Goal: Task Accomplishment & Management: Manage account settings

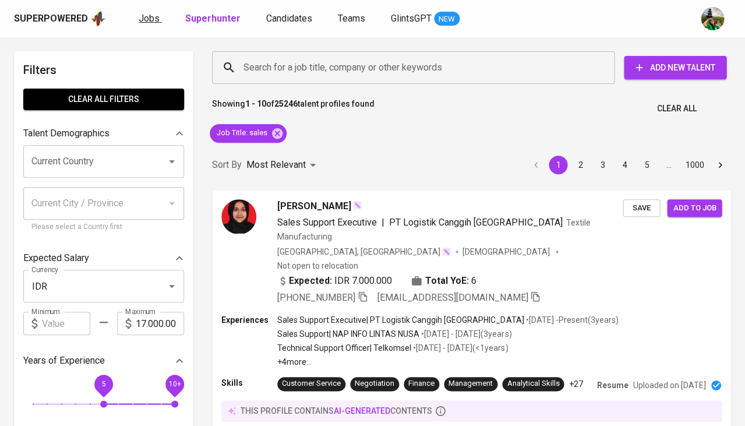
click at [153, 13] on span "Jobs" at bounding box center [149, 18] width 21 height 11
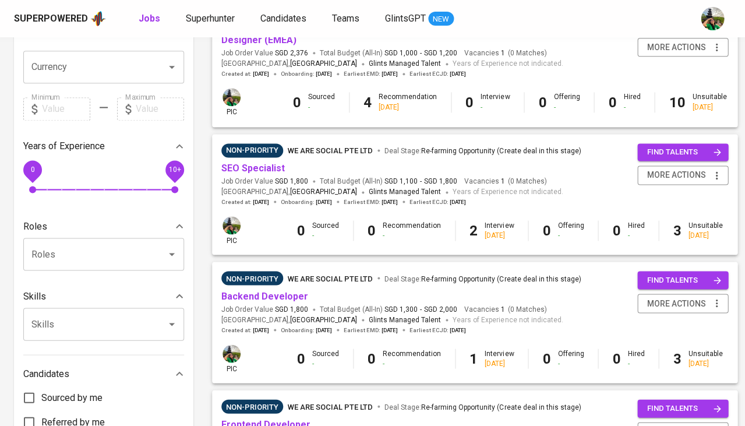
scroll to position [295, 0]
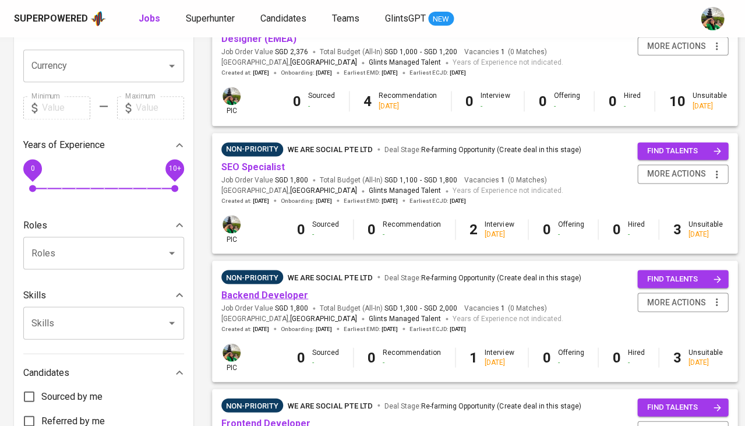
click at [246, 293] on link "Backend Developer" at bounding box center [264, 294] width 87 height 11
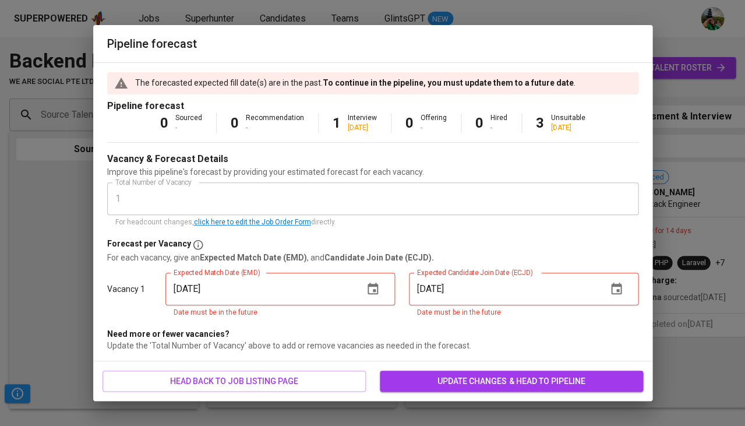
click at [448, 374] on span "update changes & head to pipeline" at bounding box center [511, 381] width 245 height 15
click at [378, 282] on icon "button" at bounding box center [373, 289] width 14 height 14
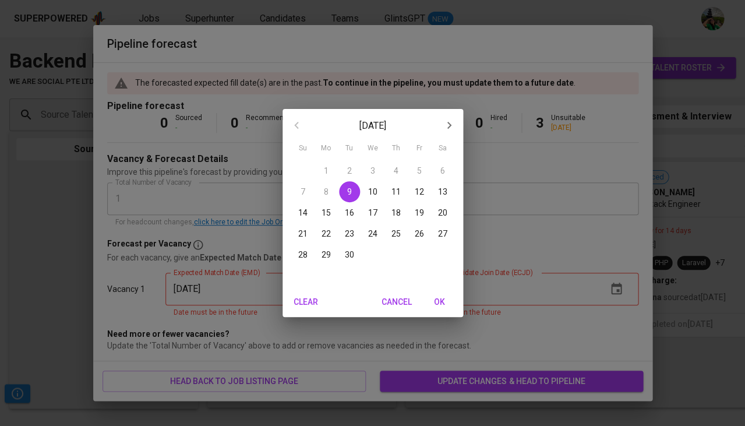
click at [435, 305] on span "OK" at bounding box center [440, 302] width 28 height 15
type input "[DATE]"
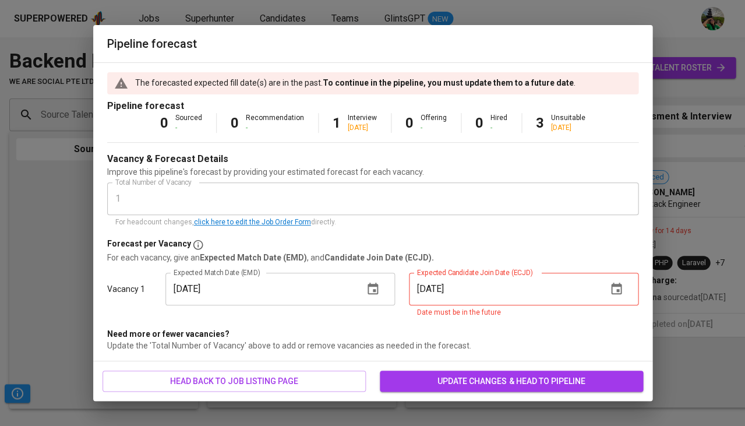
click at [621, 286] on icon "button" at bounding box center [616, 289] width 10 height 12
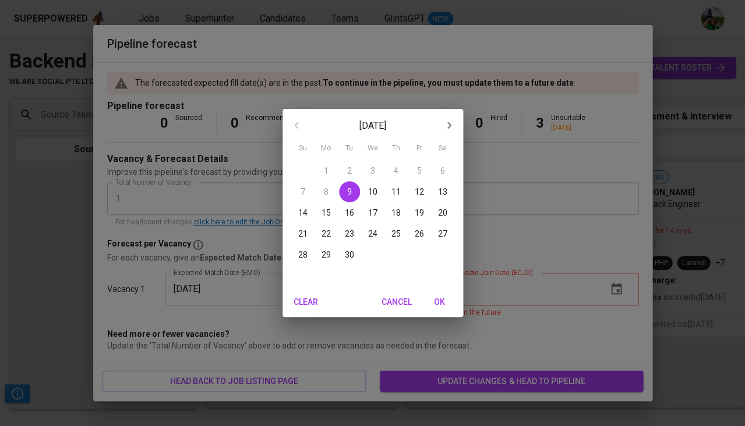
click at [438, 295] on span "OK" at bounding box center [440, 302] width 28 height 15
type input "[DATE]"
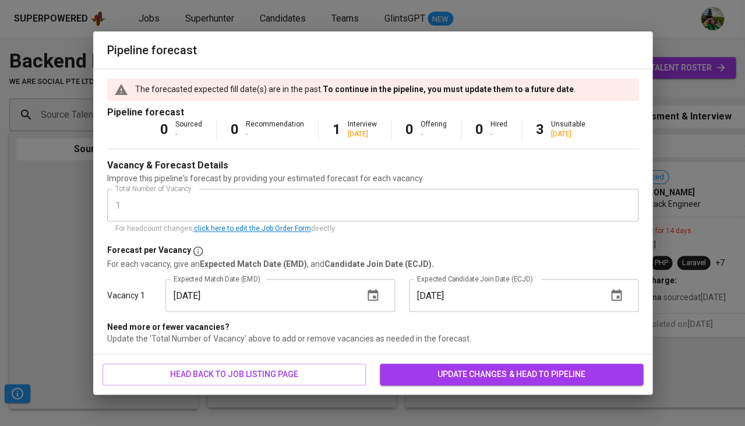
click at [436, 369] on span "update changes & head to pipeline" at bounding box center [511, 374] width 245 height 15
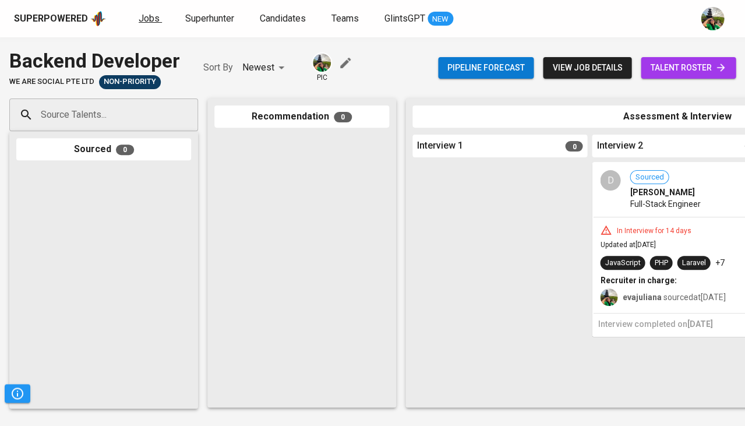
click at [140, 17] on span "Jobs" at bounding box center [149, 18] width 21 height 11
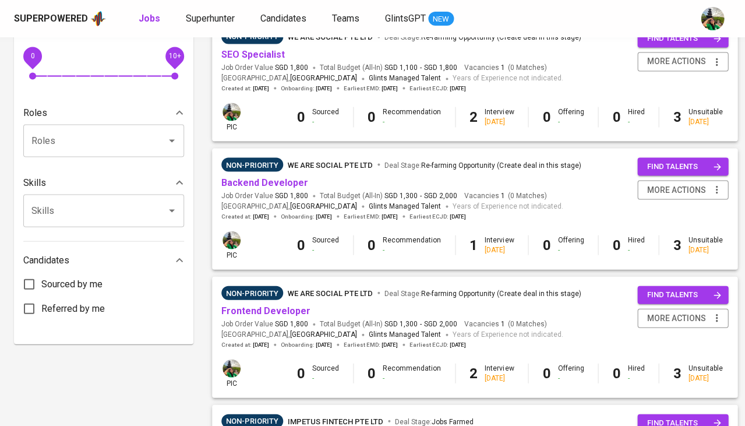
scroll to position [429, 0]
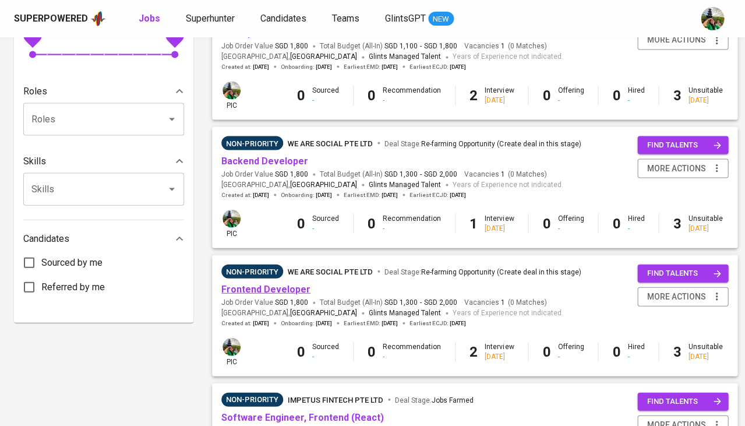
click at [252, 285] on link "Frontend Developer" at bounding box center [265, 288] width 89 height 11
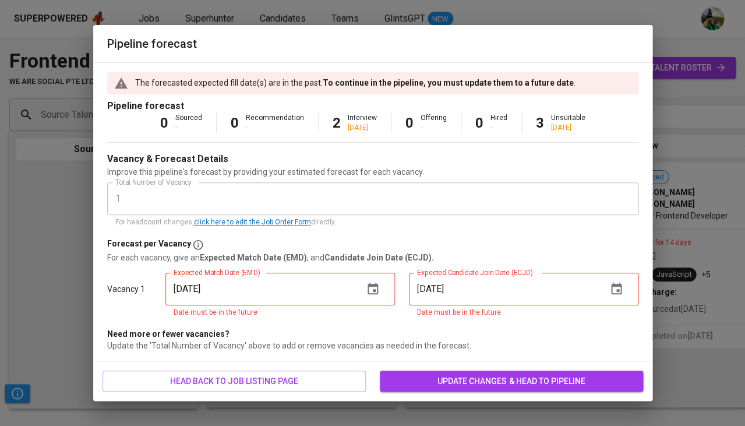
click at [365, 284] on button "button" at bounding box center [373, 289] width 28 height 28
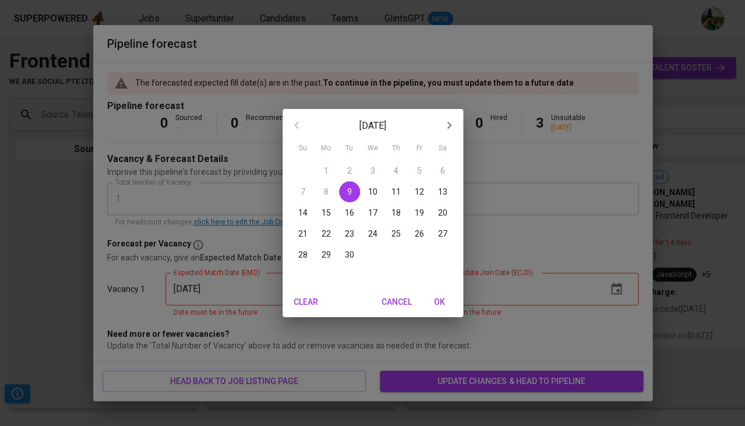
click at [446, 301] on span "OK" at bounding box center [440, 302] width 28 height 15
type input "[DATE]"
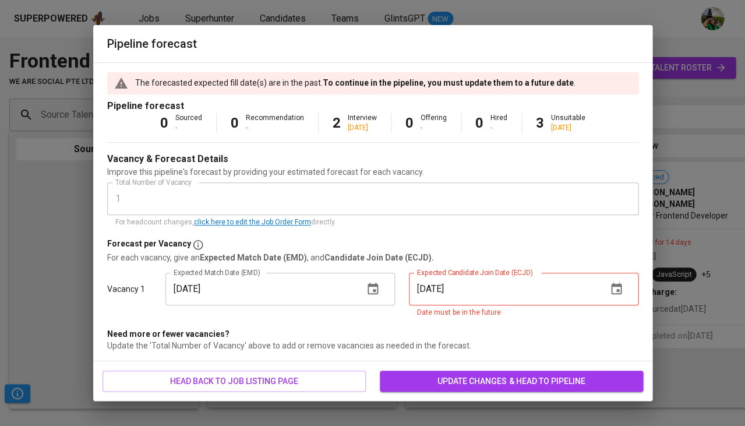
click at [615, 295] on button "button" at bounding box center [617, 289] width 28 height 28
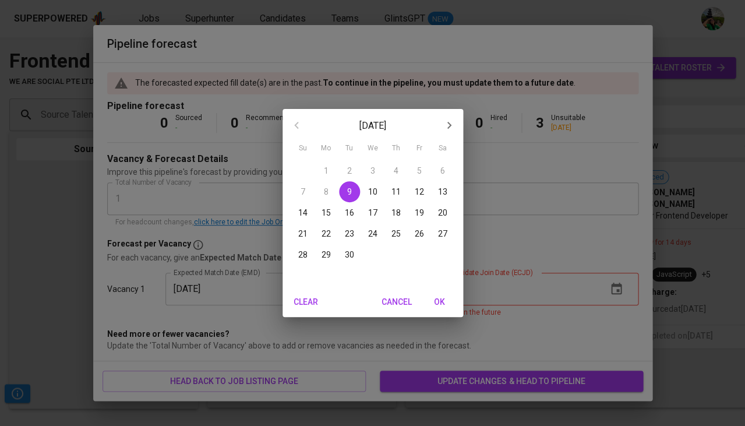
click at [438, 307] on span "OK" at bounding box center [440, 302] width 28 height 15
type input "[DATE]"
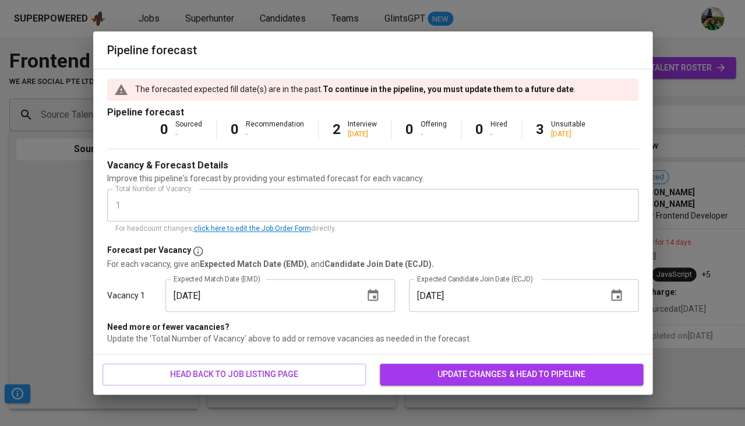
click at [449, 371] on span "update changes & head to pipeline" at bounding box center [511, 374] width 245 height 15
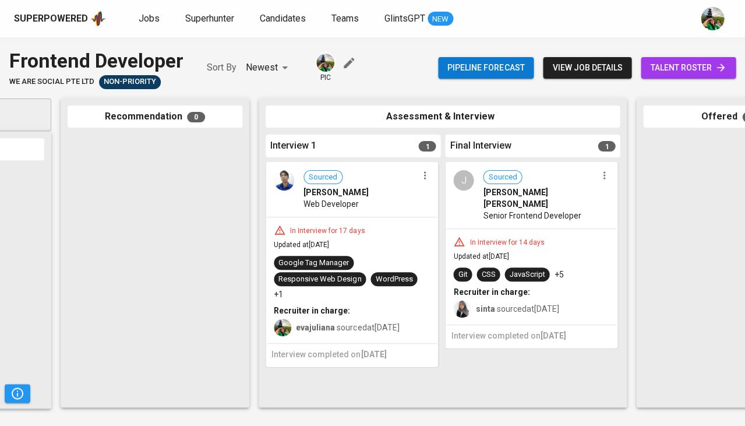
scroll to position [0, 147]
click at [146, 19] on span "Jobs" at bounding box center [149, 18] width 21 height 11
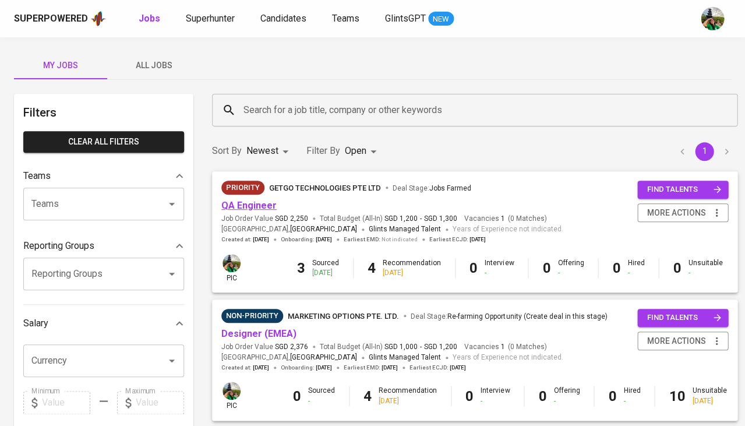
click at [234, 202] on link "QA Engineer" at bounding box center [248, 205] width 55 height 11
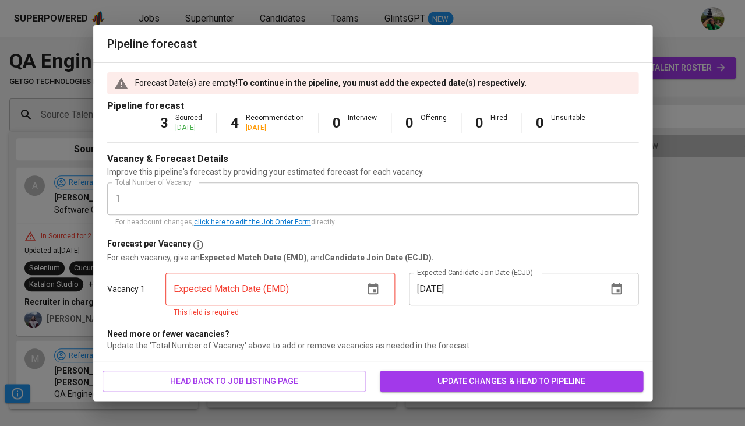
click at [370, 287] on icon "button" at bounding box center [373, 289] width 14 height 14
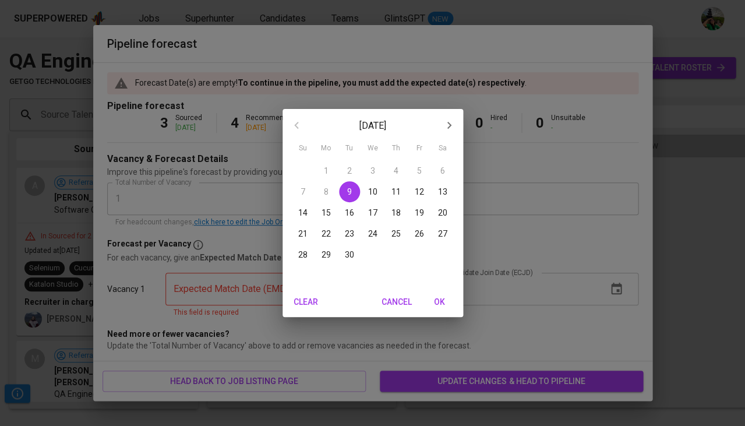
click at [357, 255] on span "30" at bounding box center [349, 255] width 21 height 12
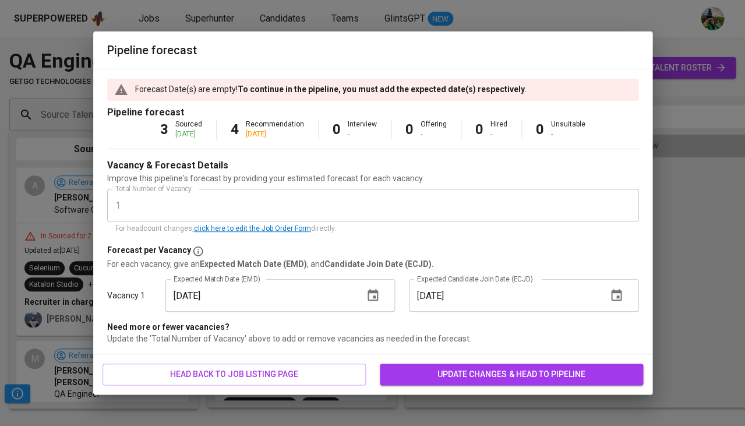
type input "09/30/2025"
click at [504, 371] on span "update changes & head to pipeline" at bounding box center [511, 374] width 245 height 15
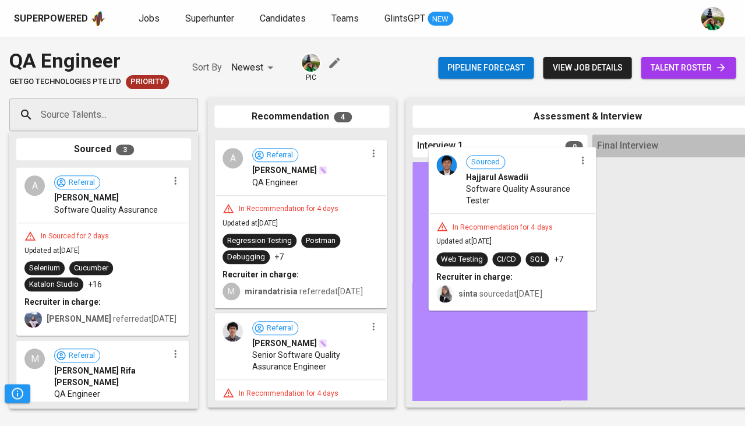
drag, startPoint x: 286, startPoint y: 203, endPoint x: 504, endPoint y: 215, distance: 218.3
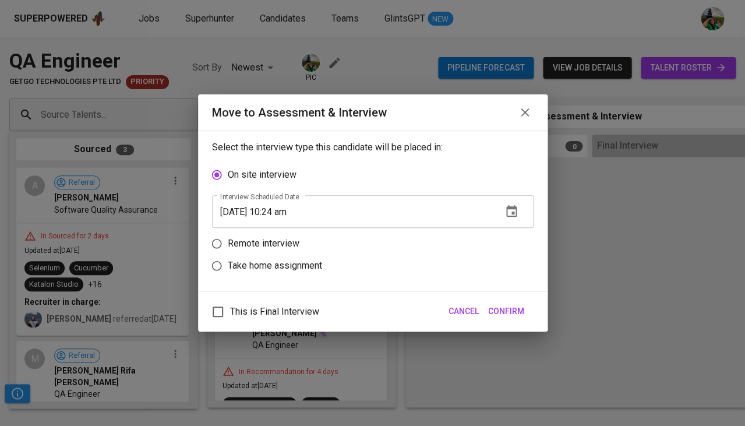
click at [305, 242] on label "Remote interview" at bounding box center [365, 244] width 319 height 22
click at [228, 242] on input "Remote interview" at bounding box center [217, 244] width 22 height 22
radio input "true"
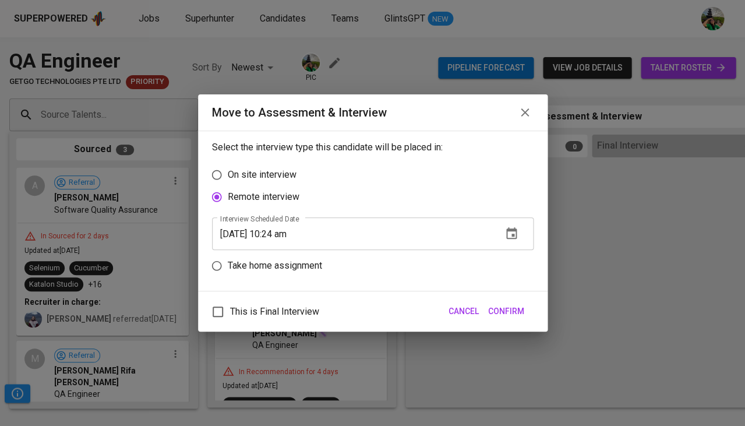
click at [512, 231] on icon "button" at bounding box center [512, 234] width 14 height 14
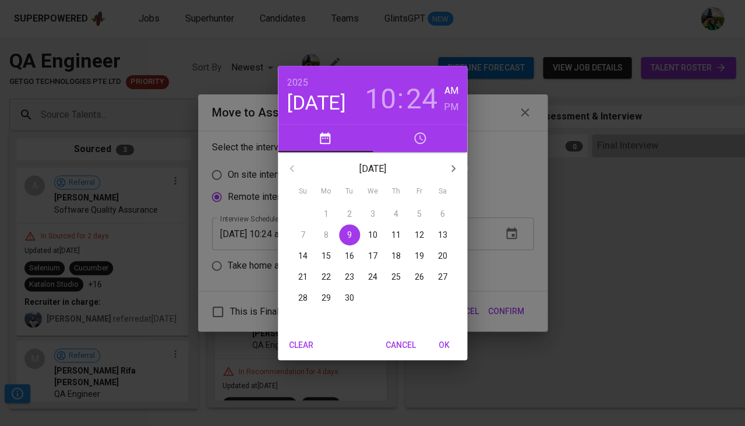
click at [370, 238] on p "10" at bounding box center [372, 235] width 9 height 12
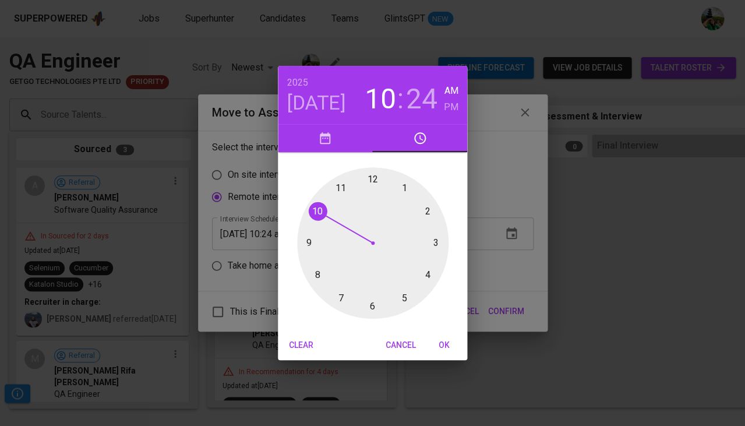
click at [370, 176] on div at bounding box center [373, 243] width 152 height 152
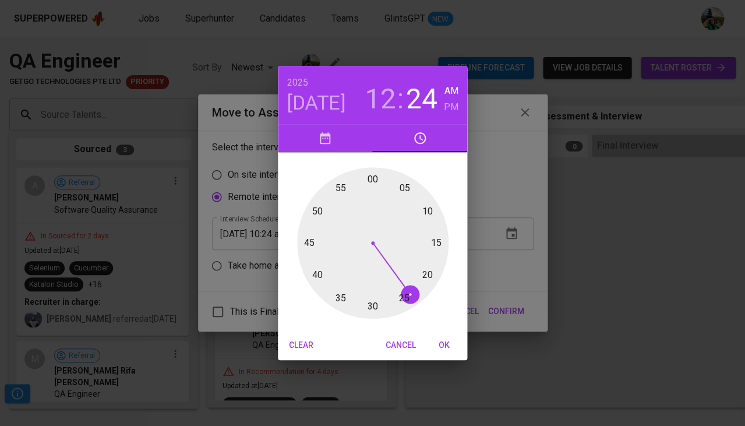
click at [373, 178] on div at bounding box center [373, 243] width 152 height 152
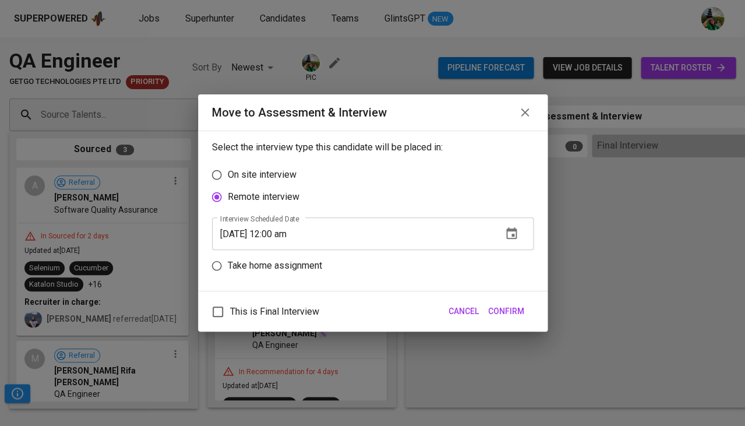
click at [304, 234] on input "09/10/2025 12:00 am" at bounding box center [352, 233] width 281 height 33
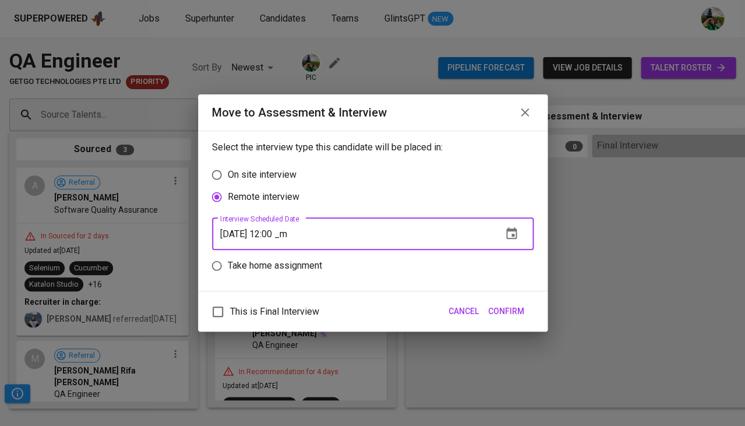
type input "09/10/2025 12:00 pm"
click at [502, 308] on span "Confirm" at bounding box center [506, 311] width 36 height 15
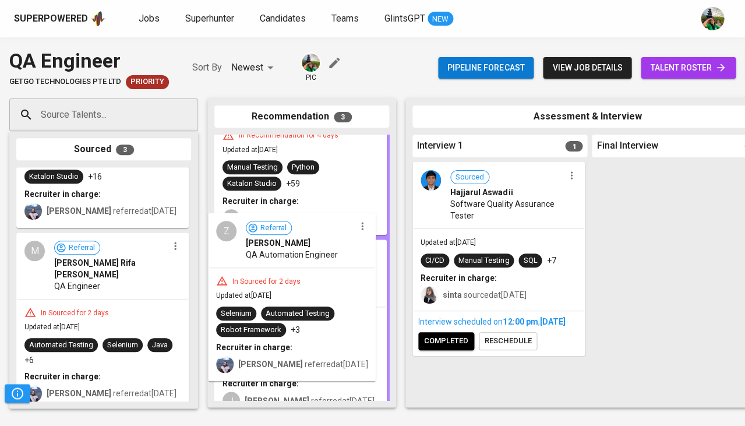
drag, startPoint x: 100, startPoint y: 361, endPoint x: 298, endPoint y: 262, distance: 220.8
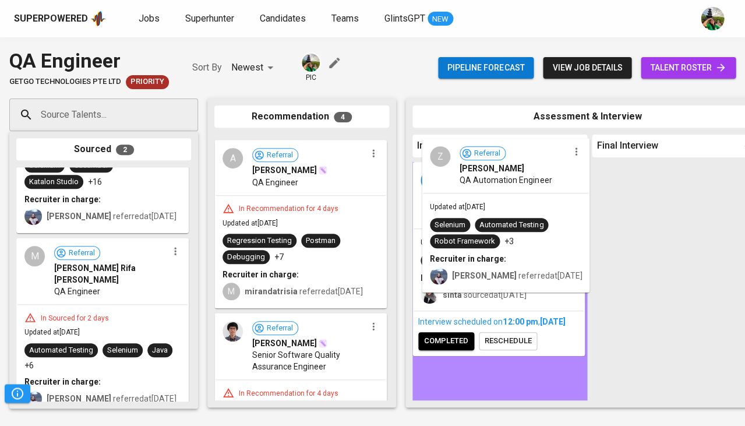
drag, startPoint x: 292, startPoint y: 202, endPoint x: 504, endPoint y: 206, distance: 212.2
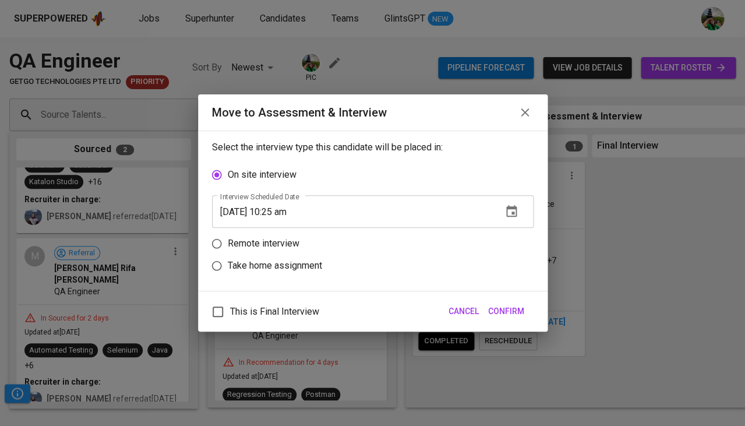
click at [430, 255] on label "Take home assignment" at bounding box center [365, 266] width 319 height 22
click at [228, 255] on input "Take home assignment" at bounding box center [217, 266] width 22 height 22
radio input "true"
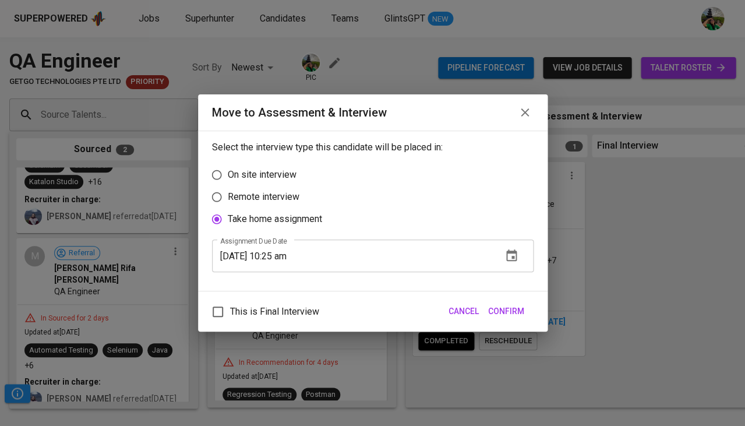
click at [408, 209] on label "Take home assignment" at bounding box center [365, 219] width 319 height 22
click at [228, 209] on input "Take home assignment" at bounding box center [217, 219] width 22 height 22
click at [396, 197] on label "Remote interview" at bounding box center [365, 197] width 319 height 22
click at [228, 197] on input "Remote interview" at bounding box center [217, 197] width 22 height 22
radio input "true"
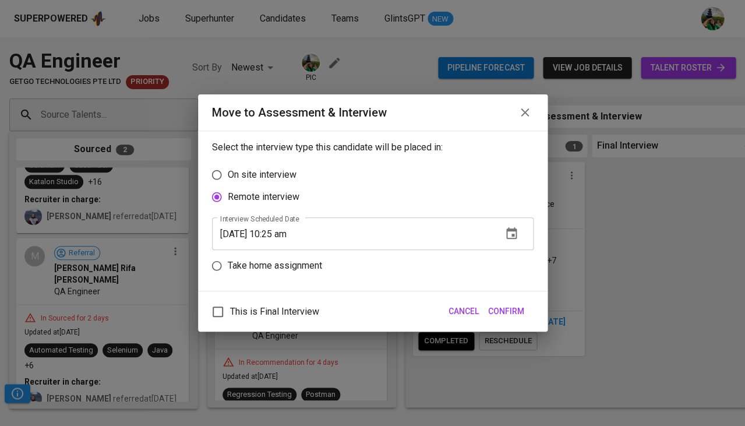
click at [511, 233] on icon "button" at bounding box center [512, 234] width 14 height 14
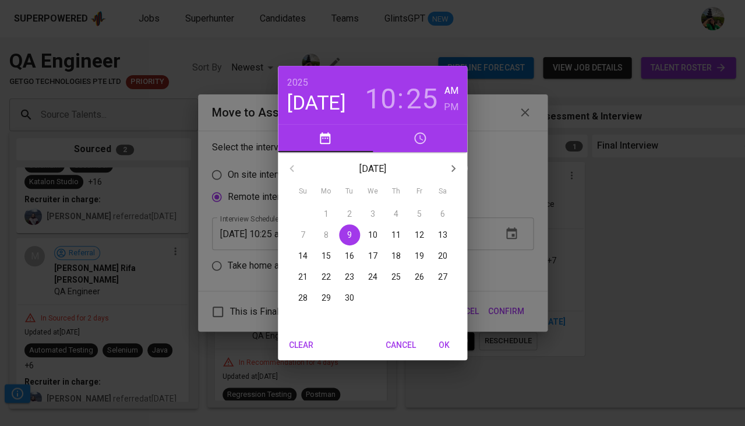
click at [381, 103] on h3 "10" at bounding box center [380, 99] width 31 height 33
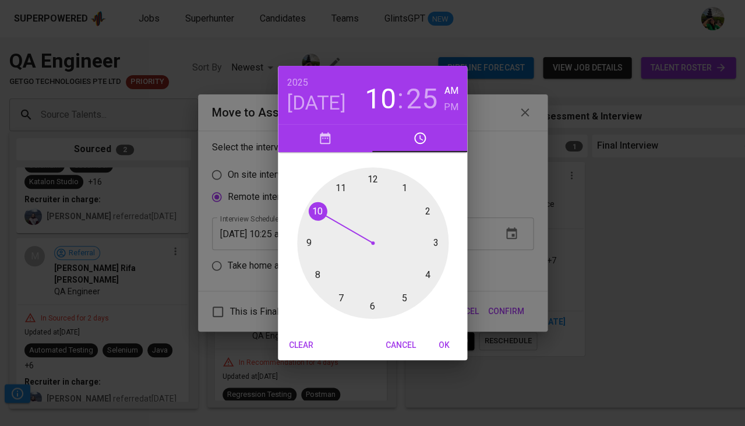
click at [405, 193] on div at bounding box center [373, 243] width 152 height 152
click at [374, 181] on div at bounding box center [373, 243] width 152 height 152
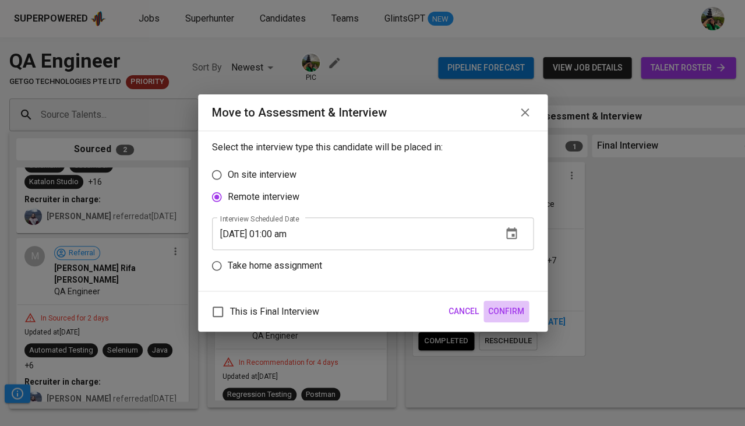
click at [520, 304] on span "Confirm" at bounding box center [506, 311] width 36 height 15
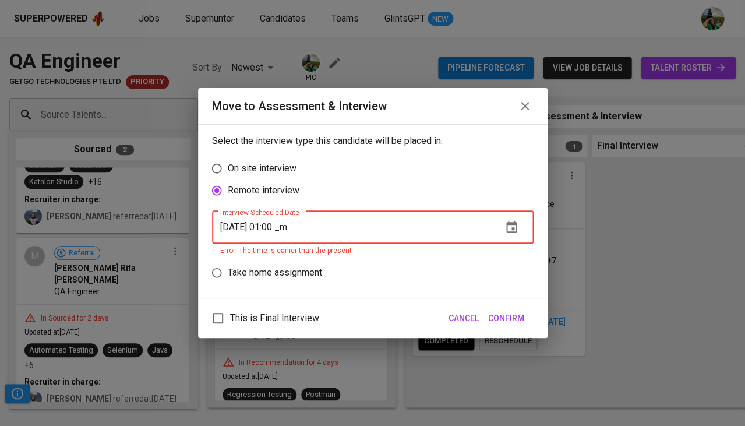
type input "09/09/2025 01:00 pm"
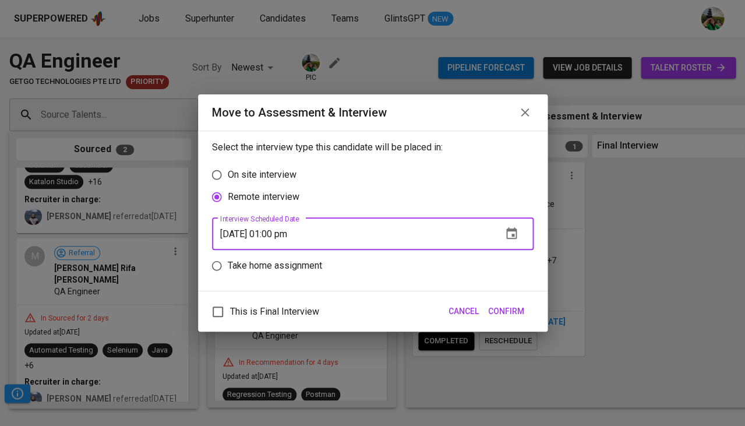
click at [505, 304] on span "Confirm" at bounding box center [506, 311] width 36 height 15
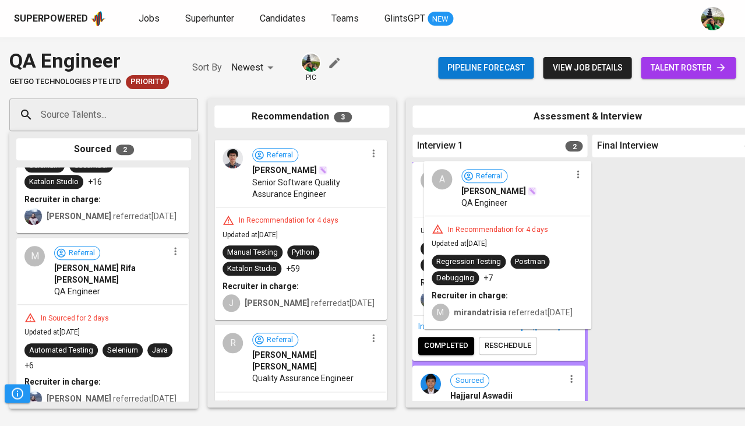
drag, startPoint x: 270, startPoint y: 193, endPoint x: 483, endPoint y: 219, distance: 214.3
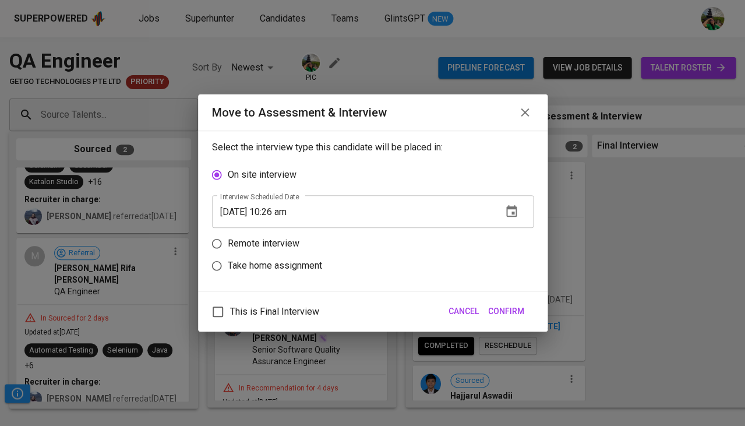
click at [494, 238] on label "Remote interview" at bounding box center [365, 244] width 319 height 22
click at [228, 238] on input "Remote interview" at bounding box center [217, 244] width 22 height 22
radio input "true"
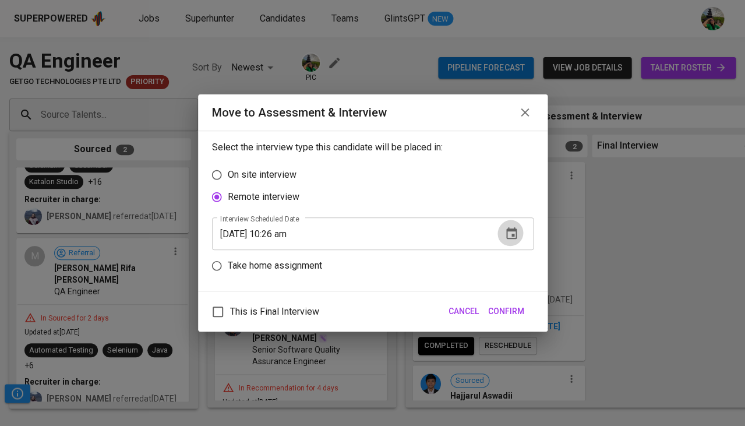
click at [516, 233] on icon "button" at bounding box center [511, 233] width 10 height 12
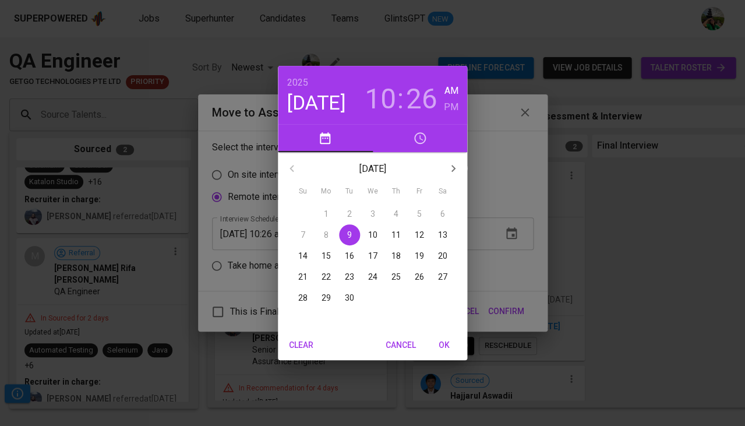
click at [383, 98] on h3 "10" at bounding box center [380, 99] width 31 height 33
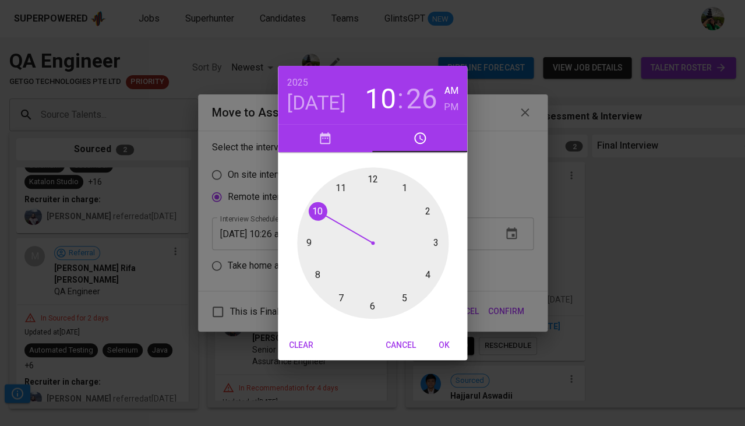
click at [307, 248] on div at bounding box center [373, 243] width 152 height 152
click at [396, 306] on div at bounding box center [373, 243] width 152 height 152
type input "09/09/2025 09:27 am"
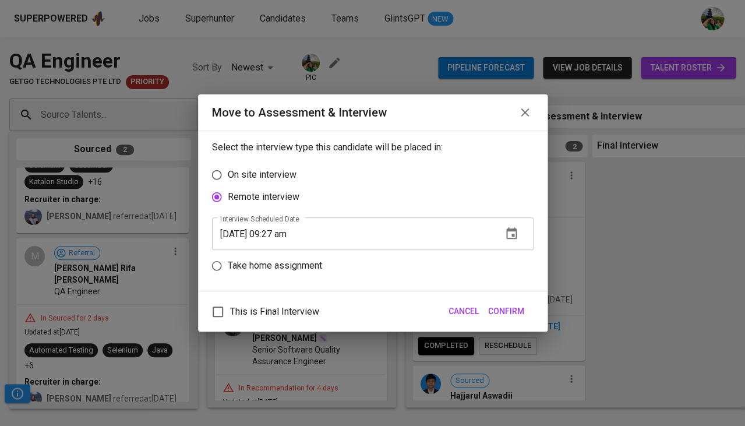
click at [396, 306] on div at bounding box center [373, 243] width 152 height 152
click at [497, 307] on span "Confirm" at bounding box center [506, 311] width 36 height 15
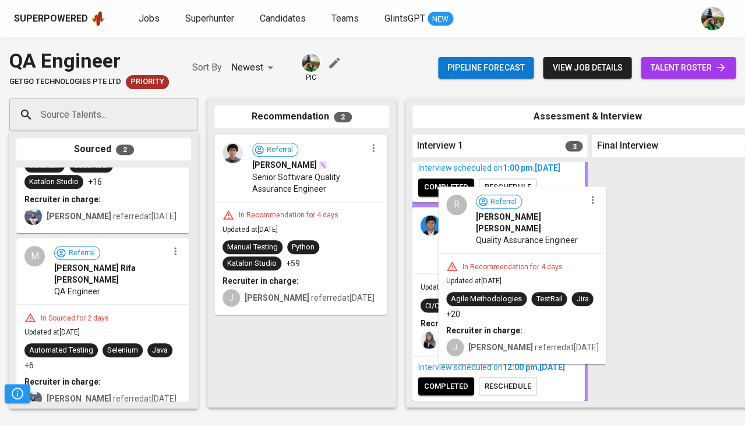
drag, startPoint x: 324, startPoint y: 287, endPoint x: 489, endPoint y: 237, distance: 172.4
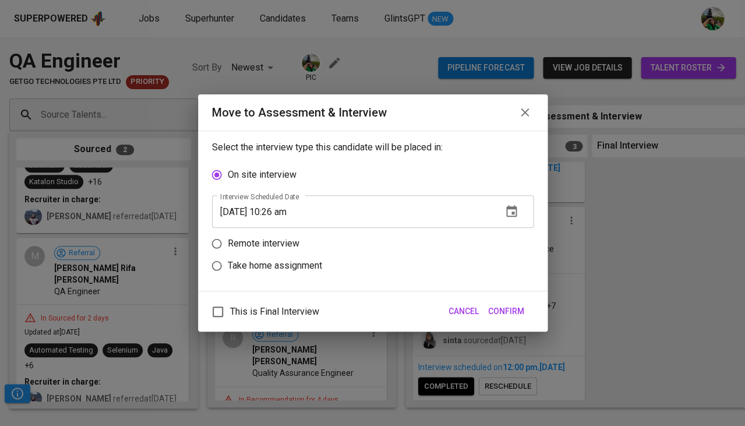
click at [276, 241] on p "Remote interview" at bounding box center [264, 244] width 72 height 14
click at [228, 241] on input "Remote interview" at bounding box center [217, 244] width 22 height 22
radio input "true"
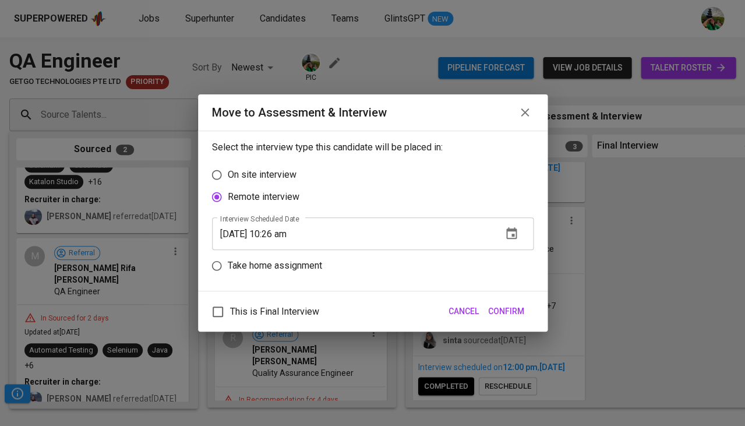
click at [513, 228] on icon "button" at bounding box center [511, 233] width 10 height 12
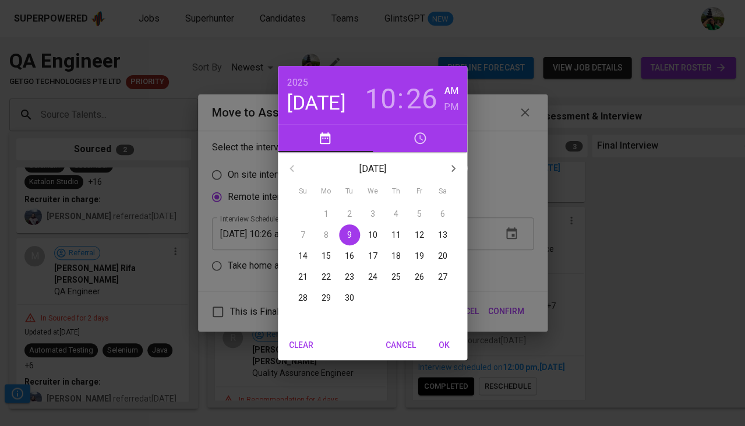
click at [371, 235] on p "10" at bounding box center [372, 235] width 9 height 12
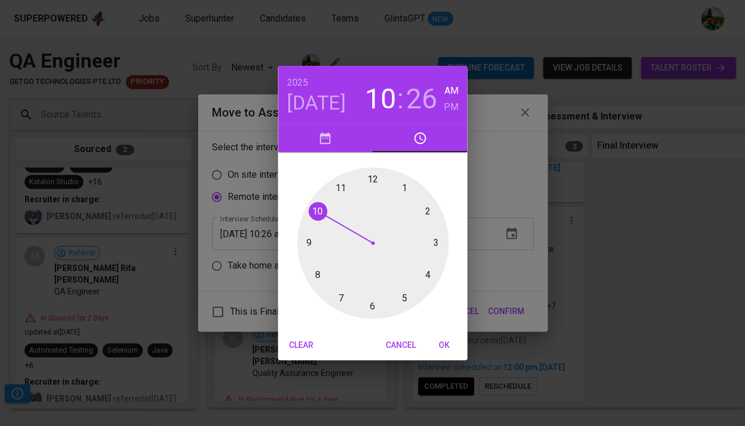
click at [400, 190] on div at bounding box center [373, 243] width 152 height 152
click at [374, 180] on div at bounding box center [373, 243] width 152 height 152
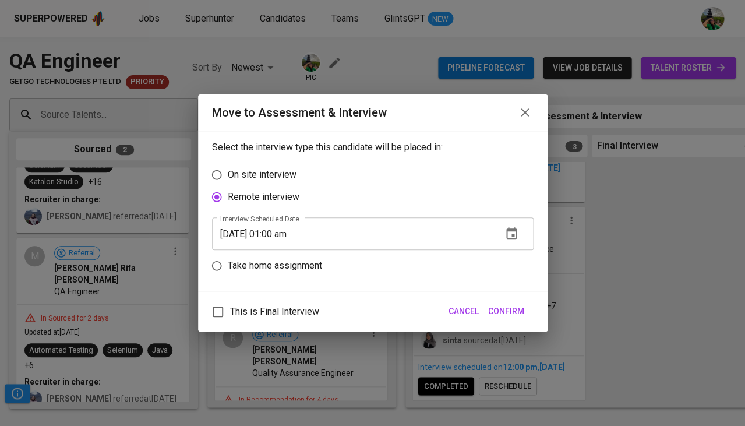
click at [300, 233] on input "09/10/2025 01:00 am" at bounding box center [352, 233] width 281 height 33
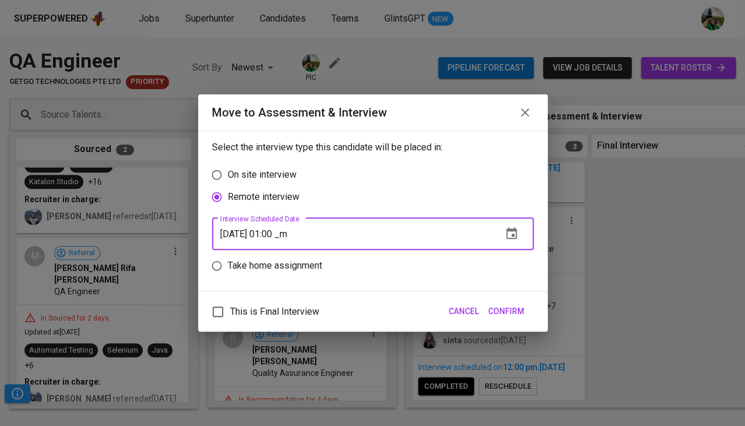
type input "09/10/2025 01:00 pm"
click at [511, 312] on span "Confirm" at bounding box center [506, 311] width 36 height 15
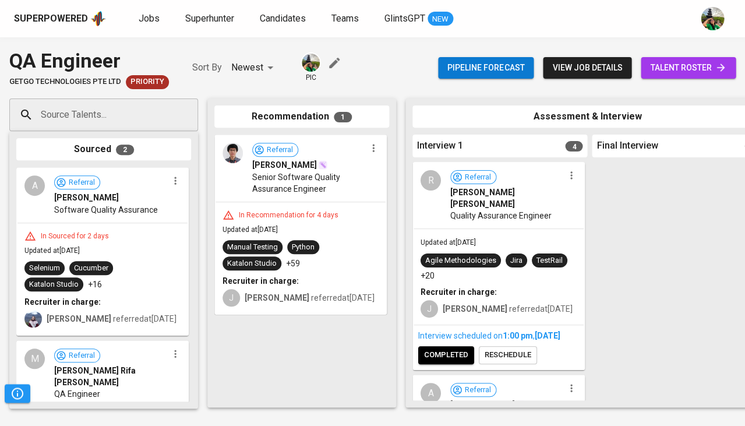
click at [680, 63] on span "talent roster" at bounding box center [688, 68] width 76 height 15
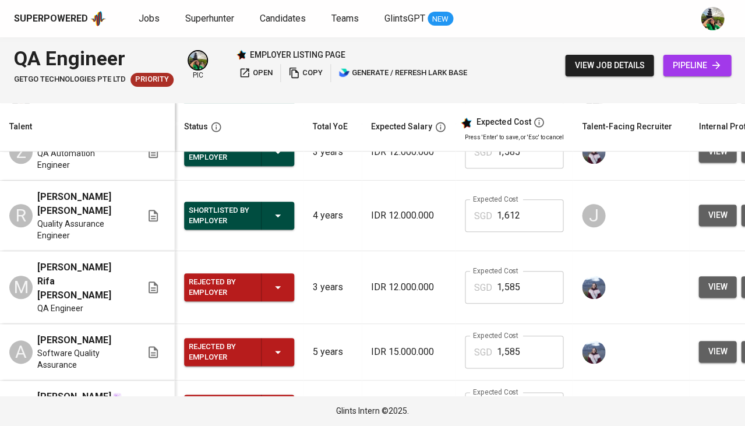
scroll to position [135, 0]
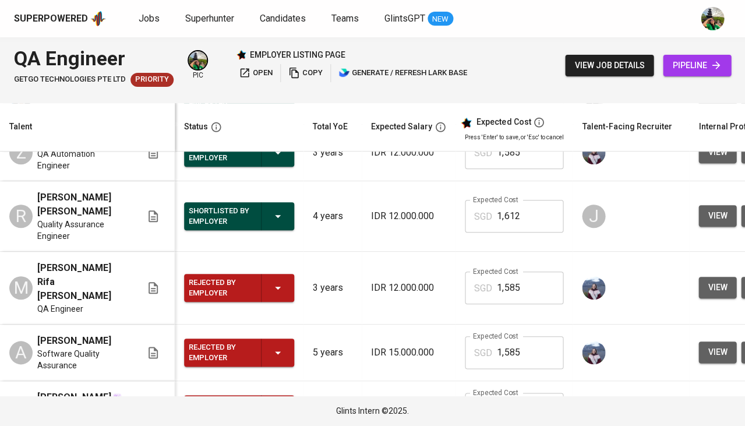
click at [704, 66] on span "pipeline" at bounding box center [698, 65] width 50 height 15
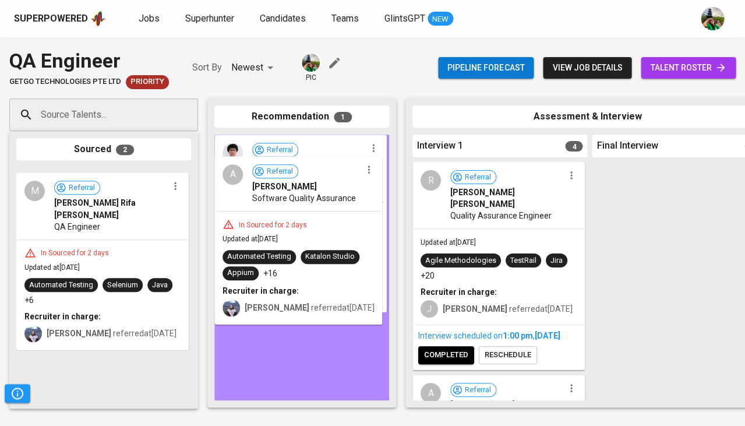
drag, startPoint x: 57, startPoint y: 216, endPoint x: 258, endPoint y: 205, distance: 201.4
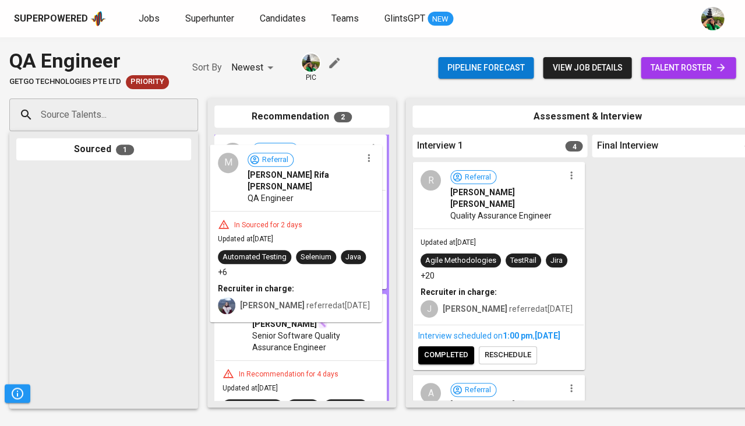
drag, startPoint x: 103, startPoint y: 213, endPoint x: 277, endPoint y: 190, distance: 175.8
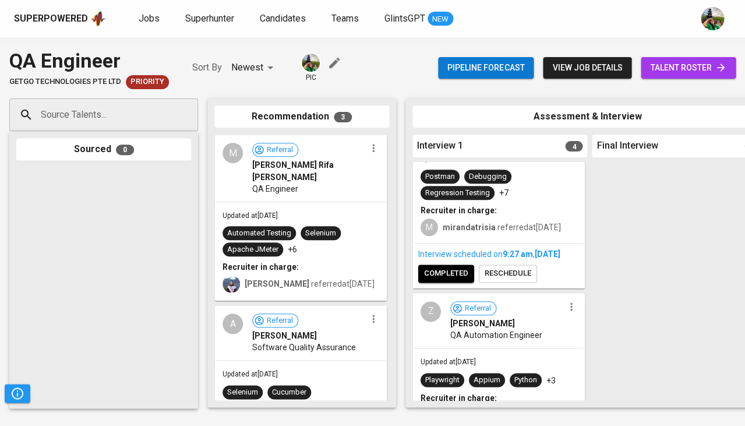
scroll to position [308, 0]
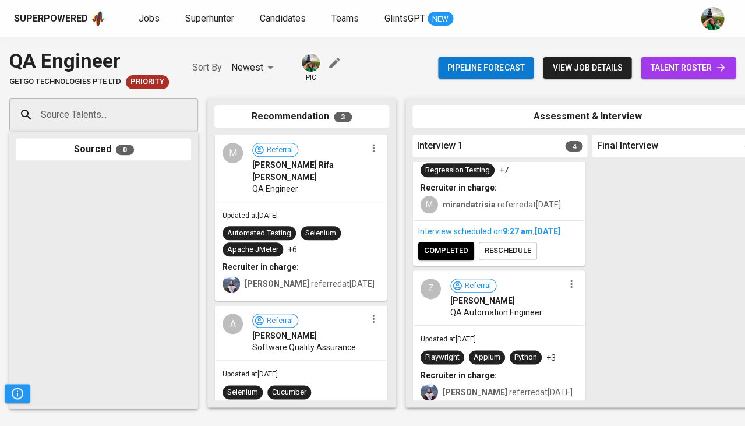
click at [441, 260] on button "completed" at bounding box center [446, 251] width 56 height 18
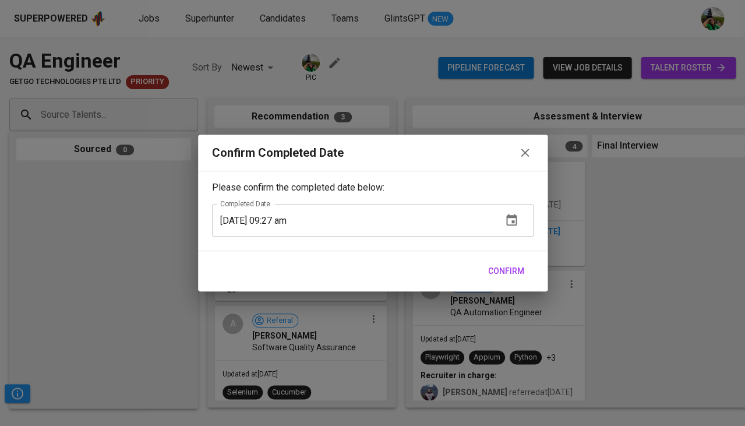
click at [484, 277] on button "Confirm" at bounding box center [506, 272] width 45 height 22
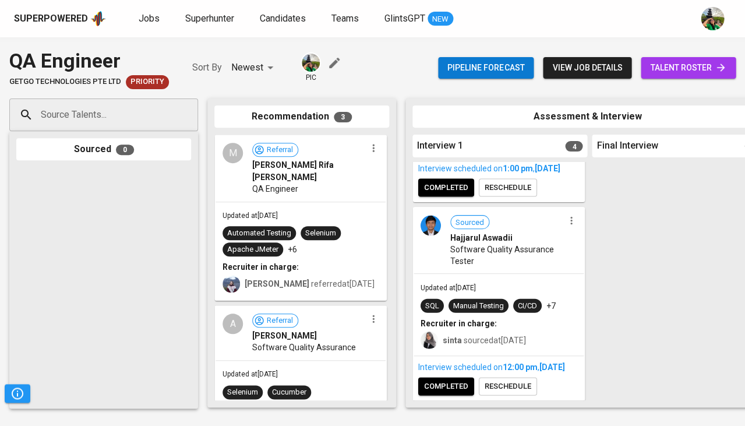
scroll to position [551, 0]
click at [159, 23] on link "Jobs" at bounding box center [150, 19] width 23 height 15
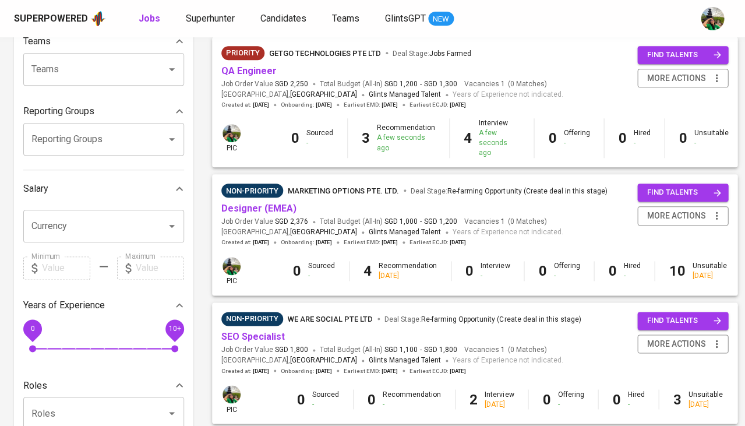
scroll to position [148, 0]
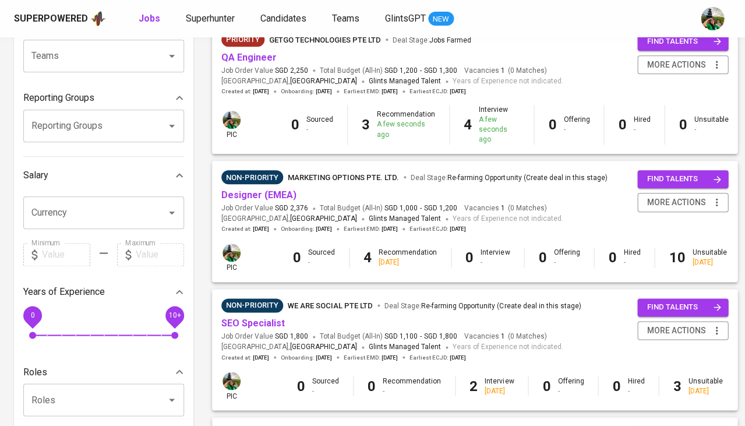
click at [276, 190] on div "Non-Priority MARKETING OPTIONS PTE. LTD. Deal Stage : Re-farming Opportunity (C…" at bounding box center [414, 201] width 386 height 63
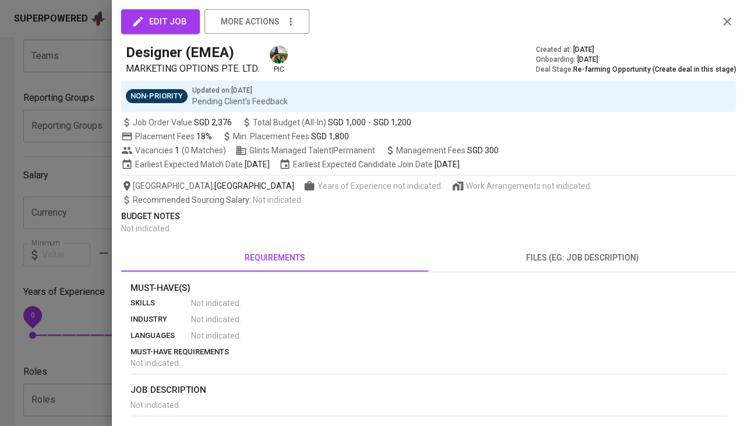
click at [132, 230] on span "Not indicated ." at bounding box center [146, 228] width 50 height 9
click at [89, 236] on div at bounding box center [372, 213] width 745 height 426
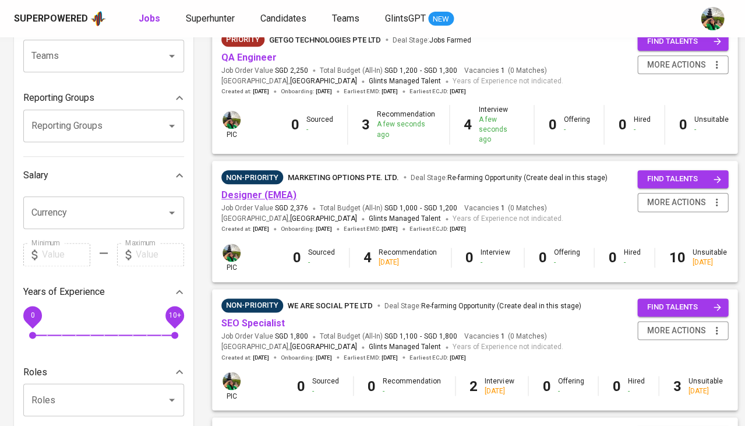
click at [266, 189] on link "Designer (EMEA)" at bounding box center [258, 194] width 75 height 11
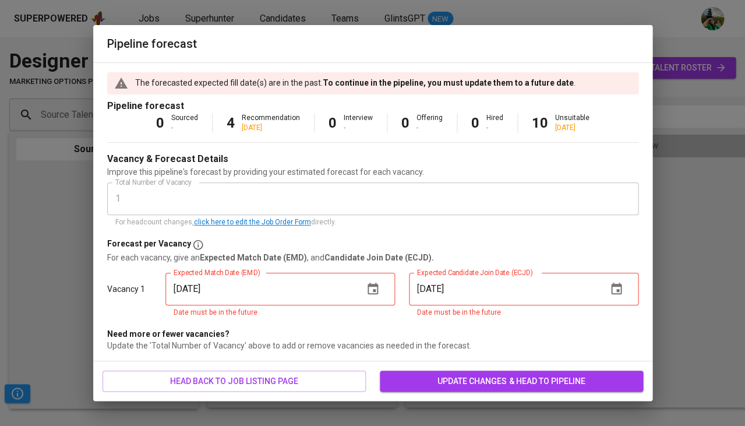
click at [371, 291] on icon "button" at bounding box center [373, 289] width 14 height 14
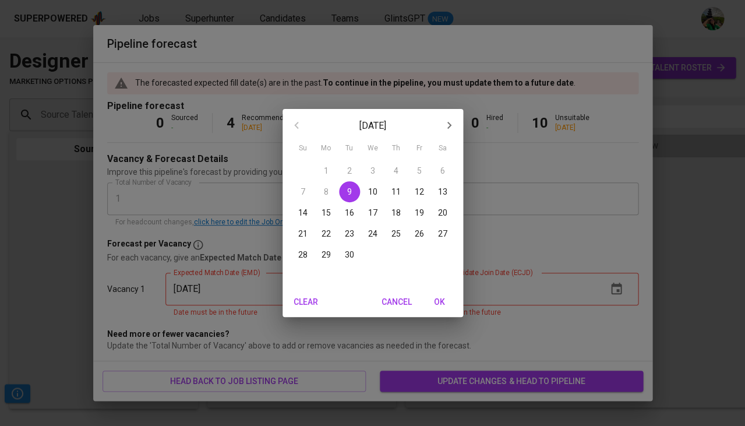
click at [448, 299] on span "OK" at bounding box center [440, 302] width 28 height 15
type input "[DATE]"
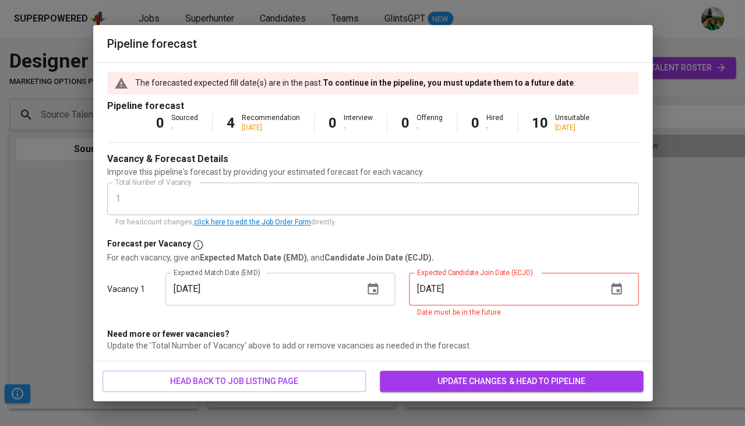
click at [620, 286] on icon "button" at bounding box center [617, 289] width 14 height 14
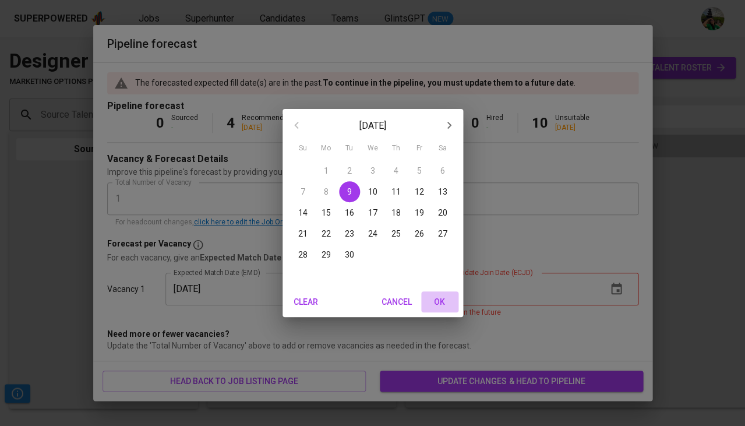
click at [431, 295] on span "OK" at bounding box center [440, 302] width 28 height 15
type input "[DATE]"
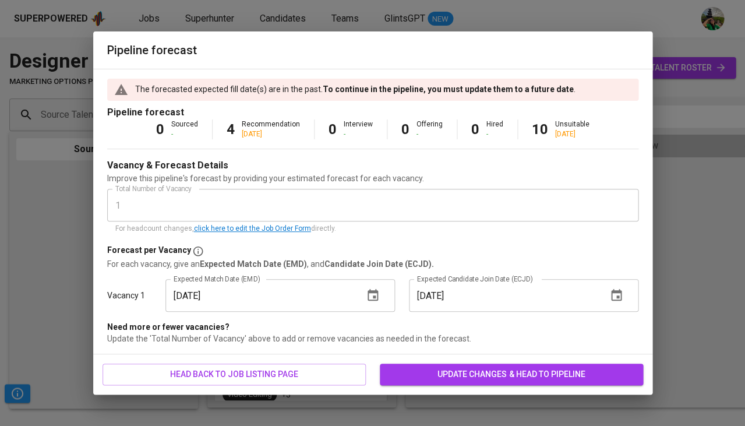
click at [455, 372] on span "update changes & head to pipeline" at bounding box center [511, 374] width 245 height 15
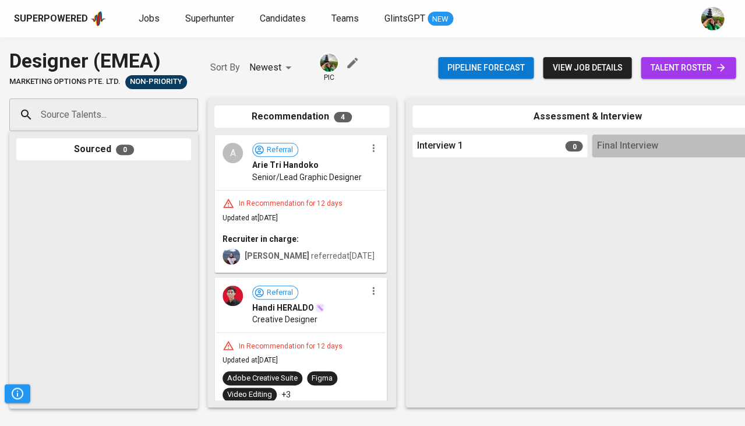
click at [681, 64] on span "talent roster" at bounding box center [688, 68] width 76 height 15
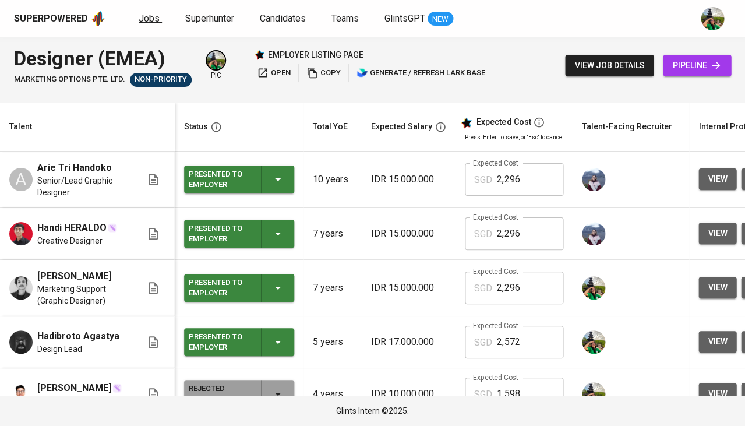
click at [156, 18] on span "Jobs" at bounding box center [149, 18] width 21 height 11
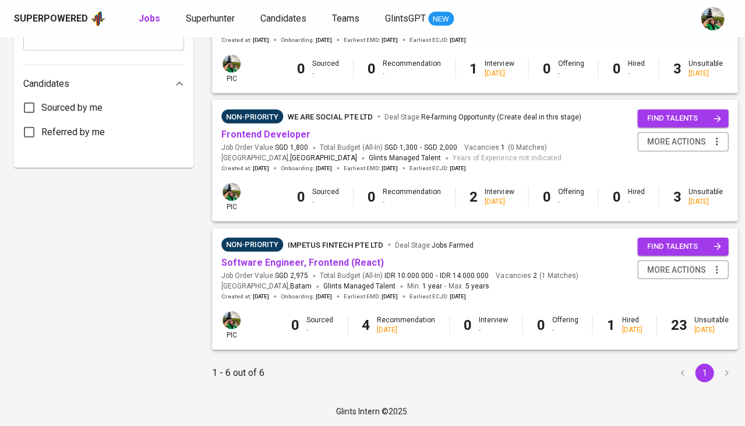
scroll to position [583, 0]
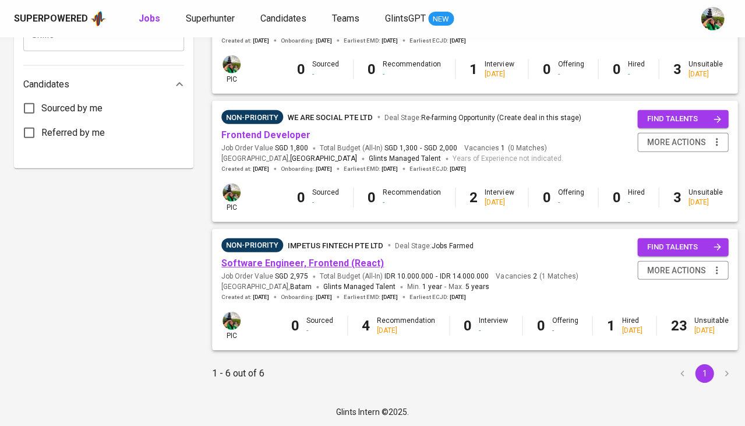
click at [322, 258] on link "Software Engineer, Frontend (React)" at bounding box center [302, 263] width 163 height 11
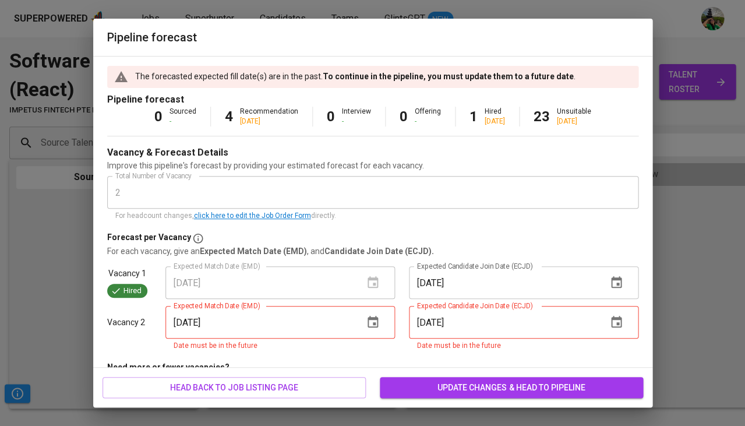
click at [374, 316] on icon "button" at bounding box center [373, 322] width 10 height 12
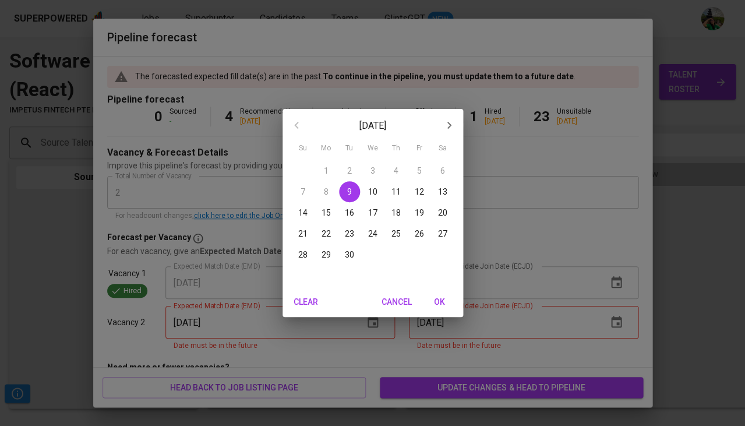
click at [443, 300] on span "OK" at bounding box center [440, 302] width 28 height 15
type input "[DATE]"
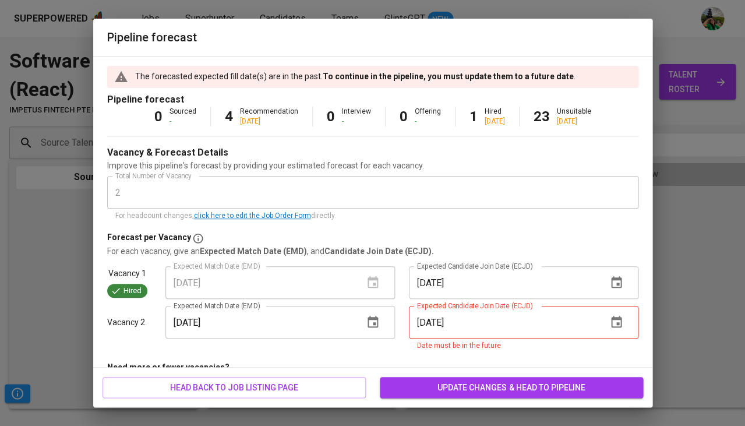
click at [614, 316] on icon "button" at bounding box center [616, 322] width 10 height 12
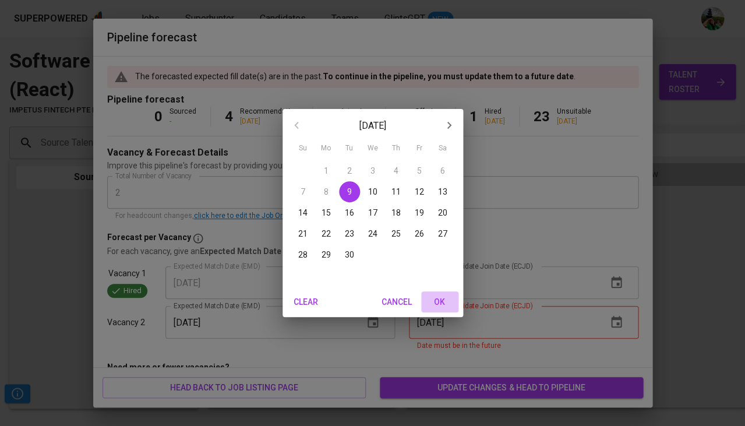
click at [448, 301] on span "OK" at bounding box center [440, 302] width 28 height 15
type input "[DATE]"
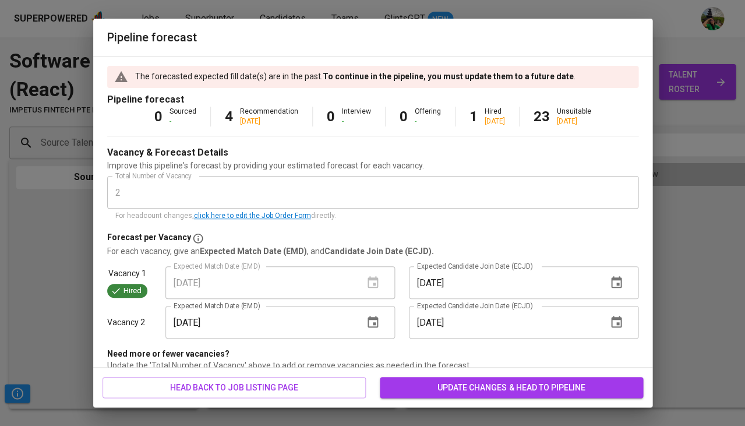
click at [476, 385] on span "update changes & head to pipeline" at bounding box center [511, 388] width 245 height 15
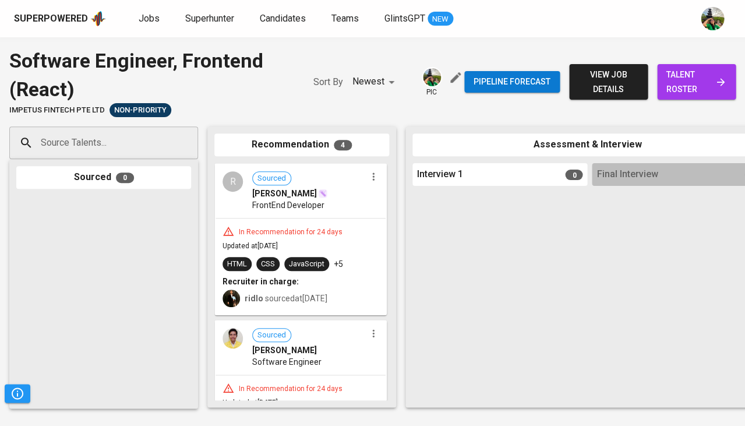
click at [138, 27] on div "Superpowered Jobs Superhunter Candidates Teams GlintsGPT NEW" at bounding box center [354, 18] width 680 height 17
click at [144, 23] on link "Jobs" at bounding box center [150, 19] width 23 height 15
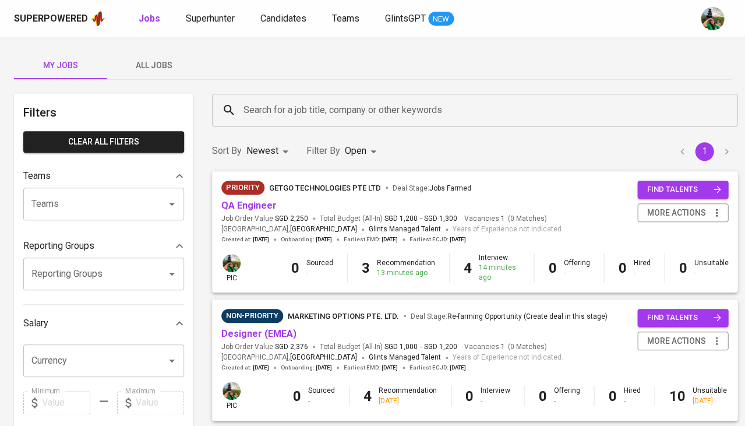
click at [164, 61] on span "All Jobs" at bounding box center [153, 65] width 79 height 15
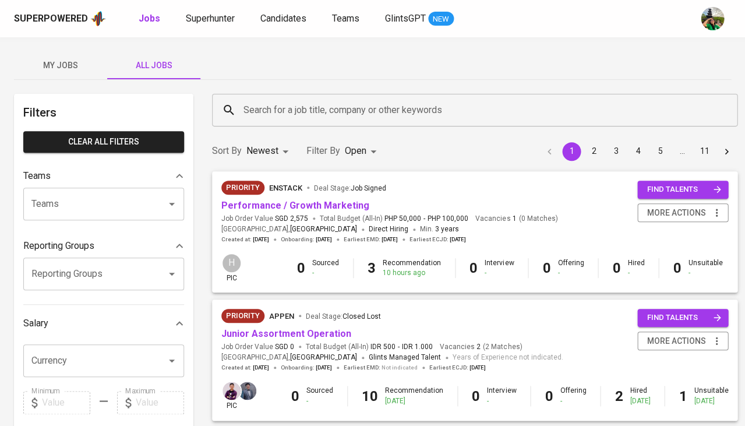
click at [302, 117] on input "Search for a job title, company or other keywords" at bounding box center [478, 110] width 474 height 22
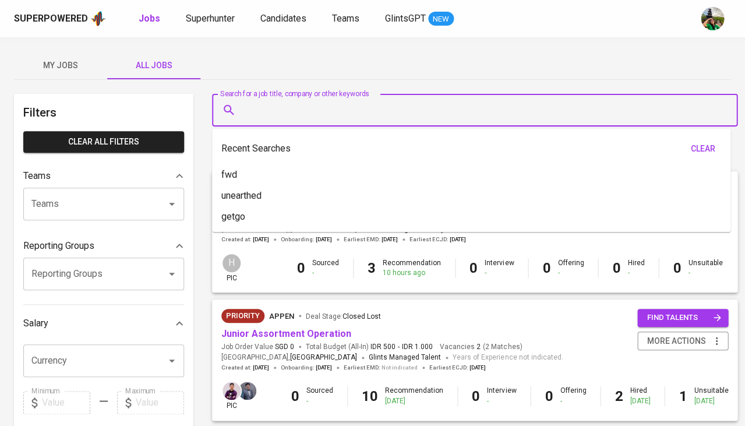
click at [302, 117] on input "Search for a job title, company or other keywords" at bounding box center [478, 110] width 474 height 22
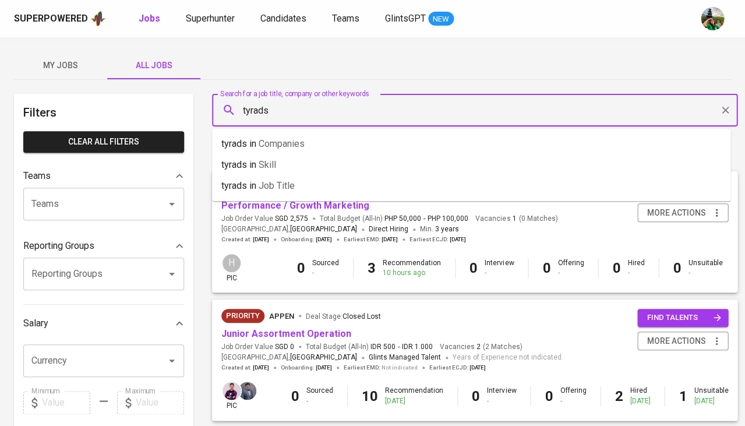
type input "tyrads"
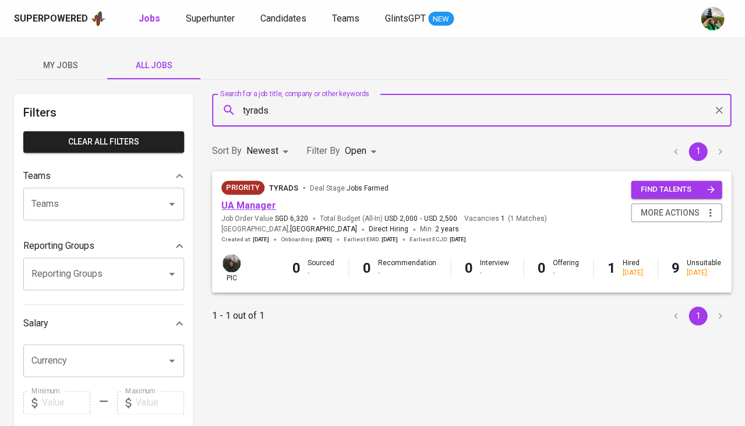
click at [265, 207] on link "UA Manager" at bounding box center [248, 205] width 55 height 11
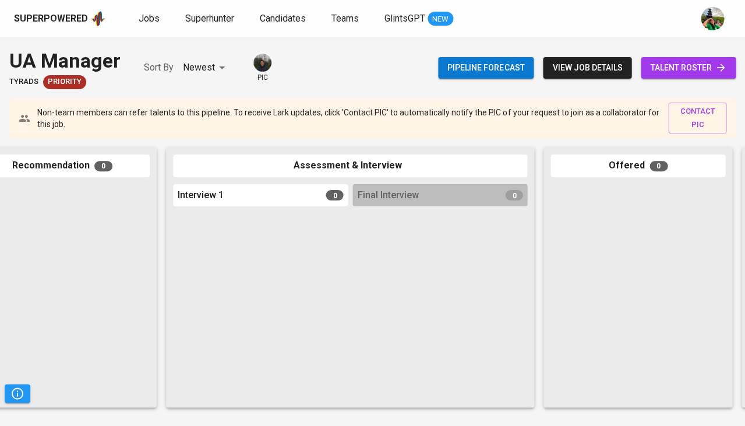
scroll to position [0, 270]
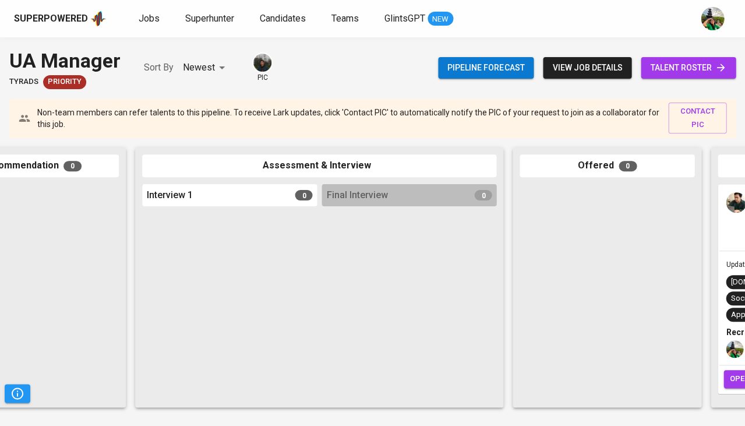
click at [603, 64] on span "view job details" at bounding box center [588, 68] width 70 height 15
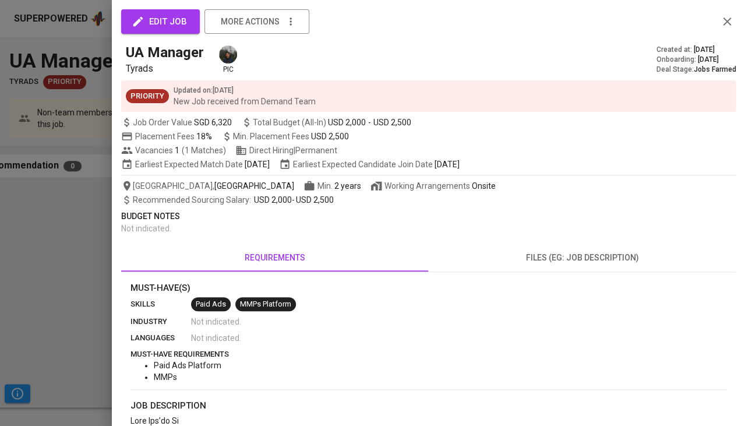
click at [104, 256] on div at bounding box center [372, 213] width 745 height 426
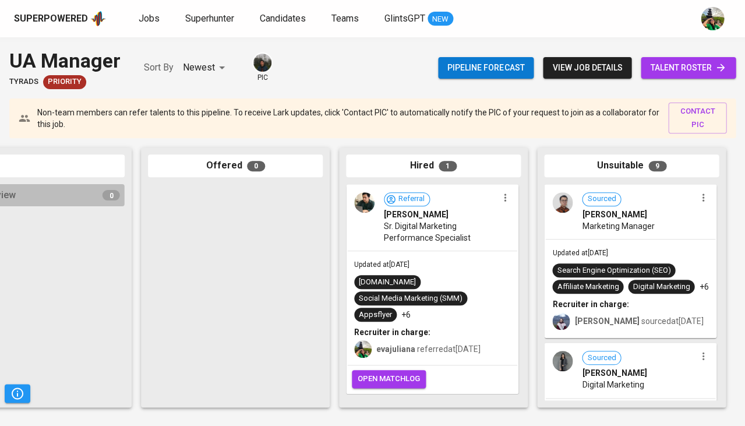
scroll to position [0, 643]
click at [395, 382] on span "open matchlog" at bounding box center [389, 378] width 62 height 13
click at [146, 17] on span "Jobs" at bounding box center [149, 18] width 21 height 11
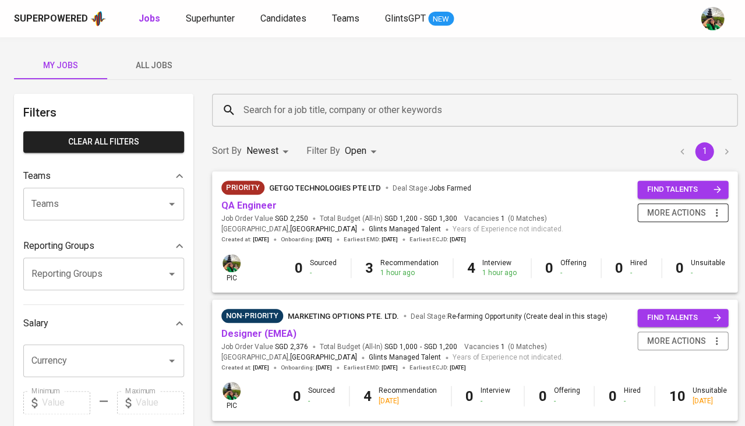
click at [716, 210] on icon "button" at bounding box center [717, 213] width 2 height 8
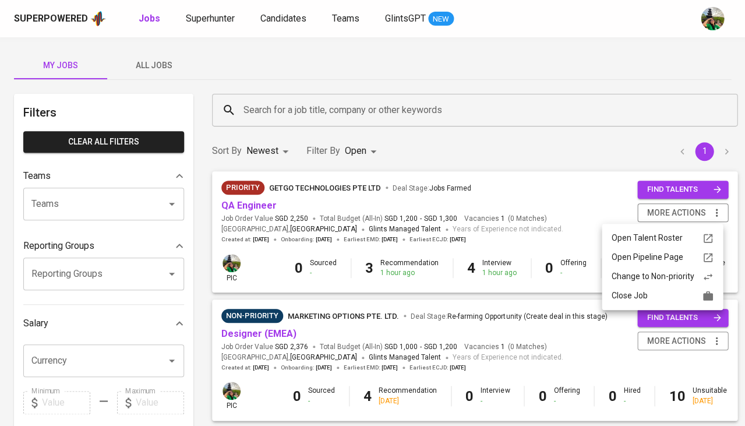
click at [661, 272] on div "Change to Non-priority" at bounding box center [662, 276] width 103 height 12
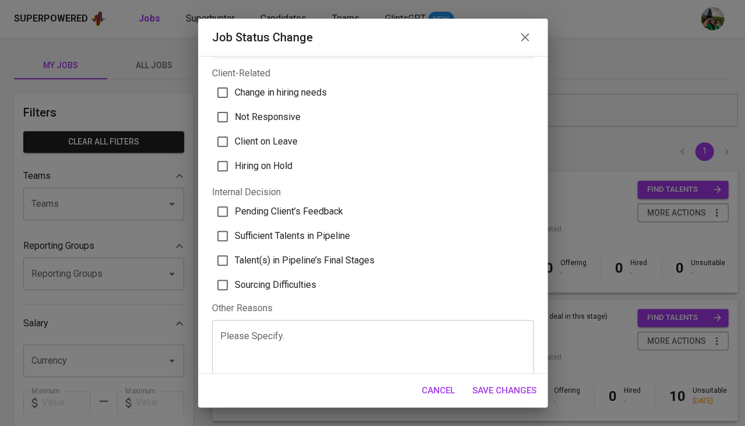
scroll to position [31, 0]
click at [445, 383] on span "Cancel" at bounding box center [438, 390] width 33 height 15
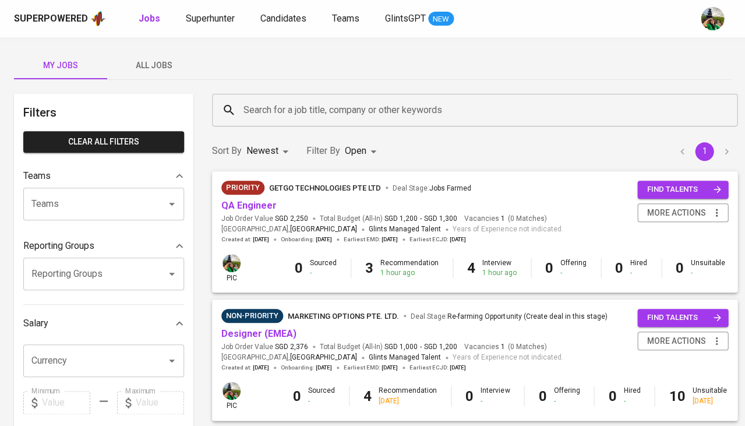
scroll to position [0, 0]
click at [216, 27] on div "Superpowered Jobs Superhunter Candidates Teams GlintsGPT NEW" at bounding box center [354, 18] width 680 height 17
click at [216, 26] on link "Superhunter" at bounding box center [211, 19] width 51 height 15
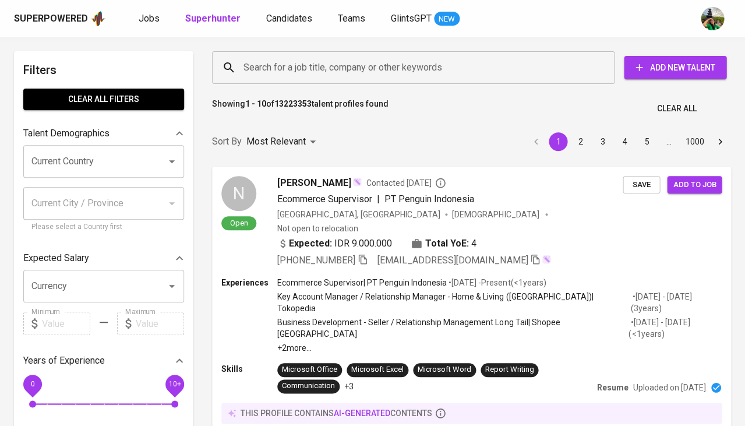
click at [112, 155] on input "Current Country" at bounding box center [88, 161] width 118 height 22
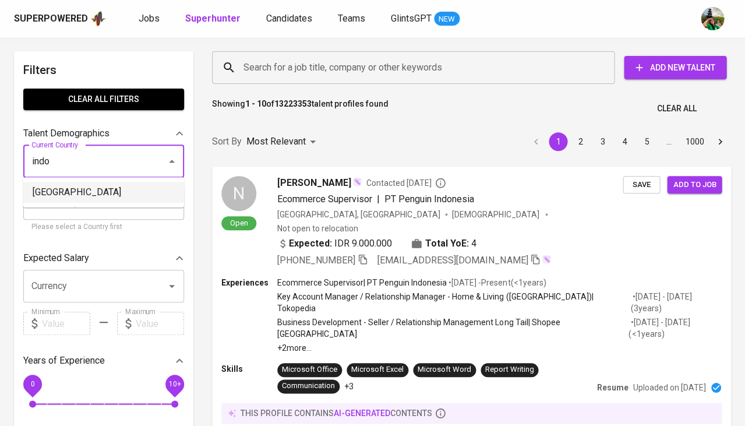
click at [97, 195] on li "[GEOGRAPHIC_DATA]" at bounding box center [103, 192] width 161 height 21
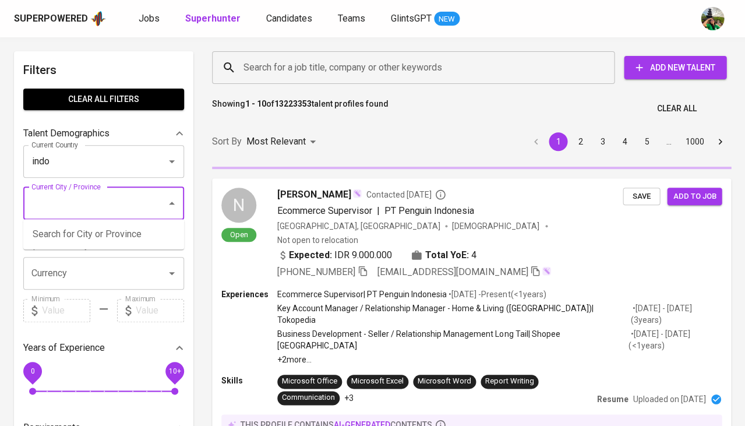
type input "[GEOGRAPHIC_DATA]"
click at [293, 66] on input "Search for a job title, company or other keywords" at bounding box center [416, 68] width 351 height 22
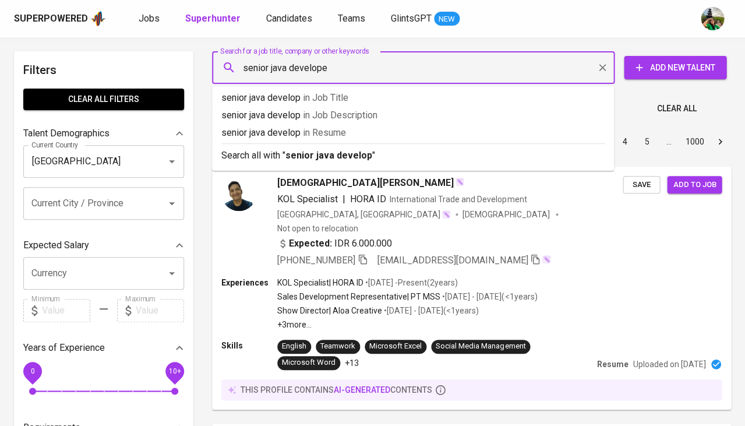
type input "senior java developer"
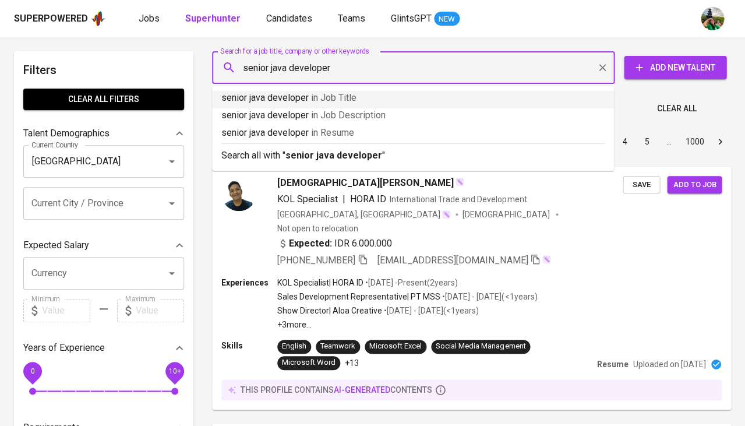
click at [328, 99] on span "in Job Title" at bounding box center [333, 97] width 45 height 11
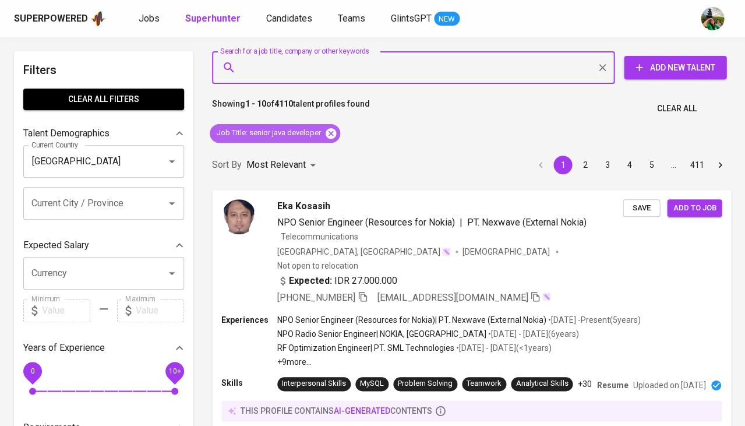
click at [331, 138] on icon at bounding box center [331, 133] width 13 height 13
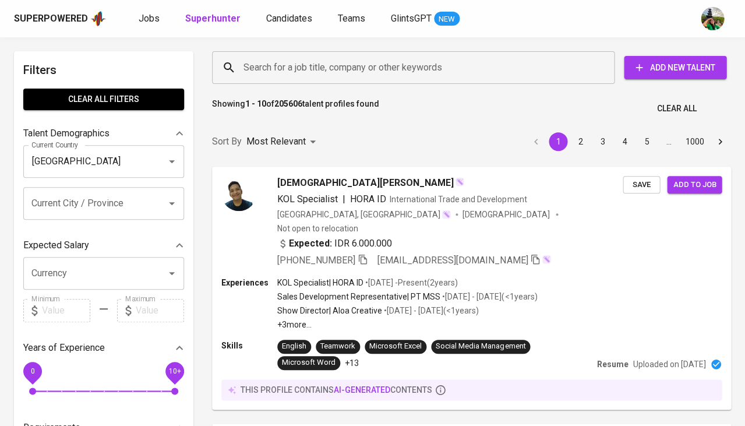
click at [283, 83] on div "Search for a job title, company or other keywords" at bounding box center [413, 67] width 403 height 33
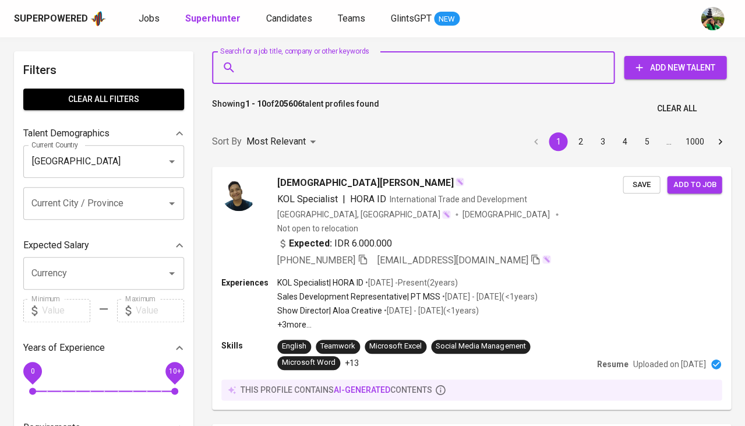
paste input "XiaoHongShu"
type input "XiaoHongShu"
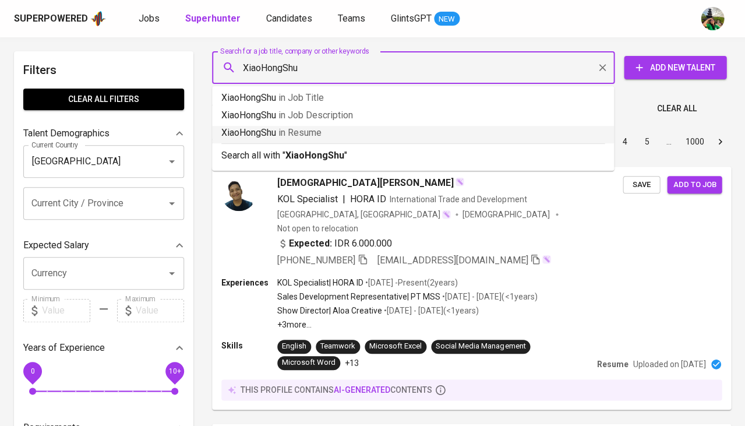
click at [283, 132] on span "in Resume" at bounding box center [300, 132] width 43 height 11
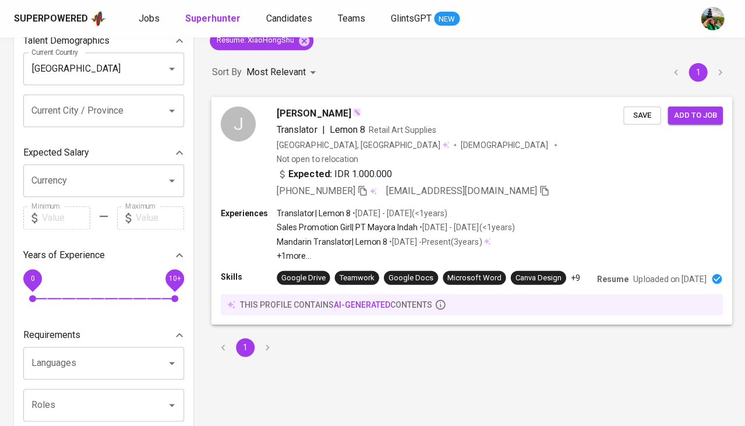
scroll to position [93, 0]
click at [342, 116] on span "Jocellyne Stephanie Hung" at bounding box center [314, 112] width 74 height 14
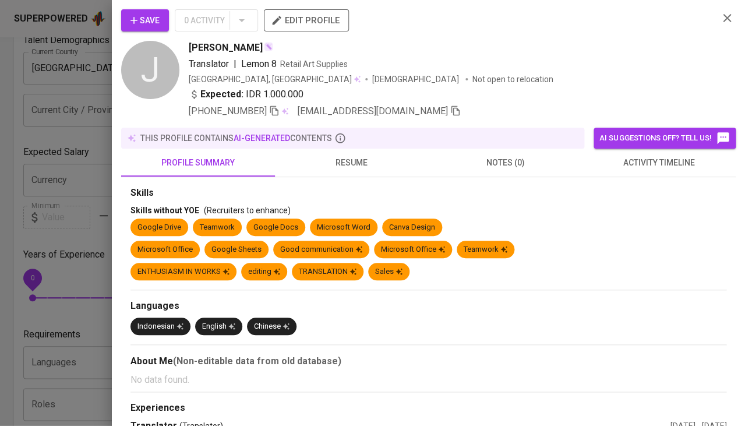
click at [354, 163] on span "resume" at bounding box center [352, 163] width 140 height 15
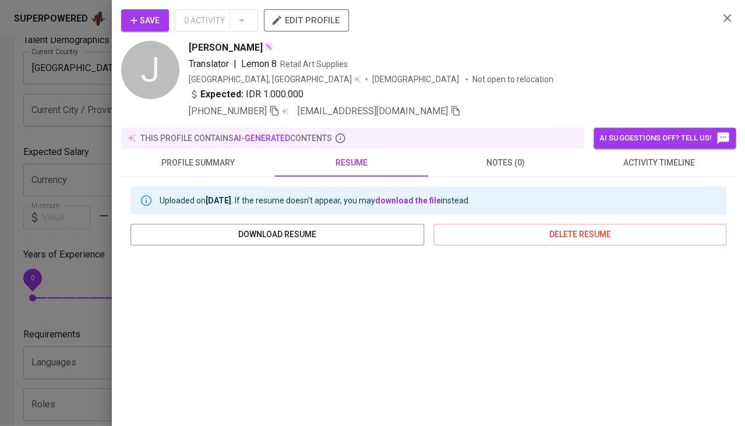
scroll to position [141, 0]
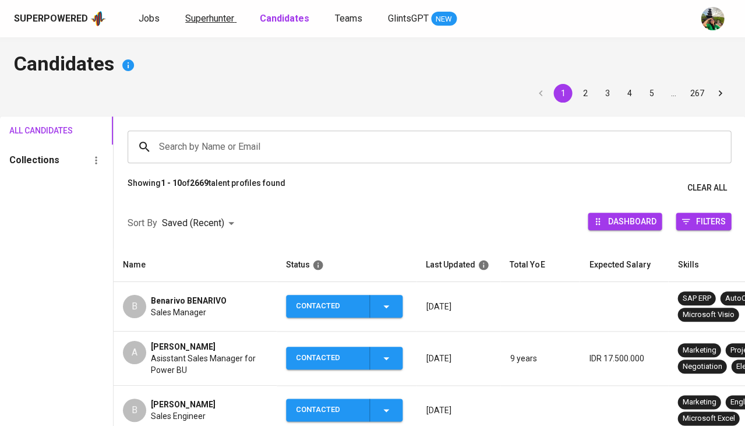
click at [210, 19] on span "Superhunter" at bounding box center [209, 18] width 49 height 11
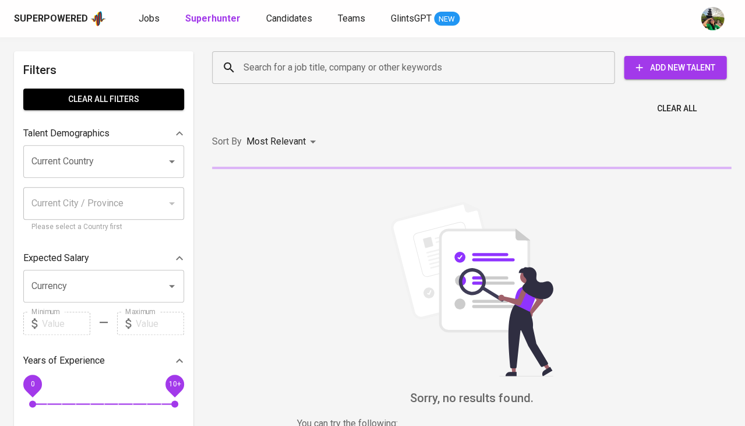
click at [283, 73] on input "Search for a job title, company or other keywords" at bounding box center [416, 68] width 351 height 22
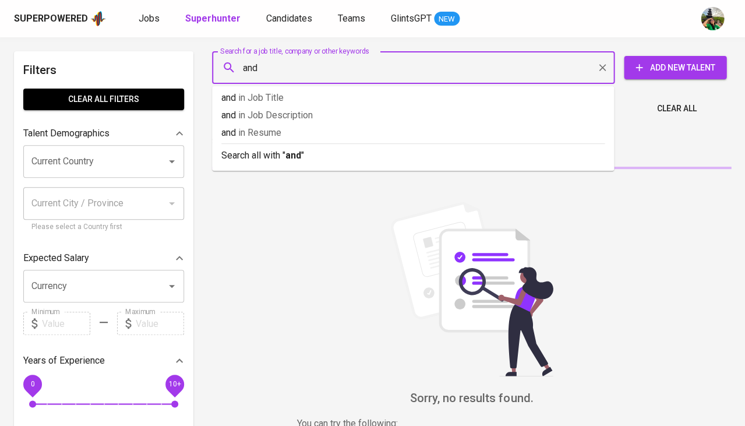
type input "andr"
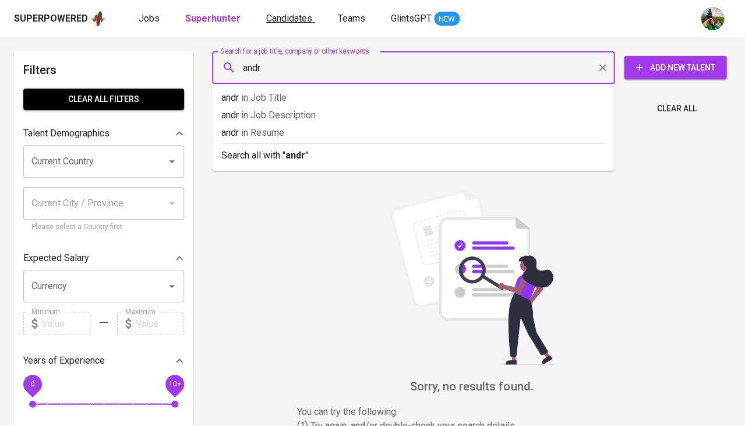
click at [294, 8] on div "Superpowered Jobs Superhunter Candidates Teams GlintsGPT NEW" at bounding box center [372, 18] width 745 height 37
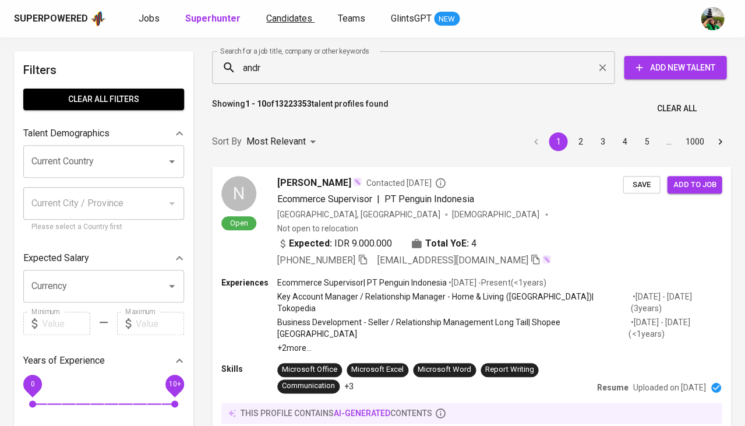
click at [287, 18] on span "Candidates" at bounding box center [289, 18] width 46 height 11
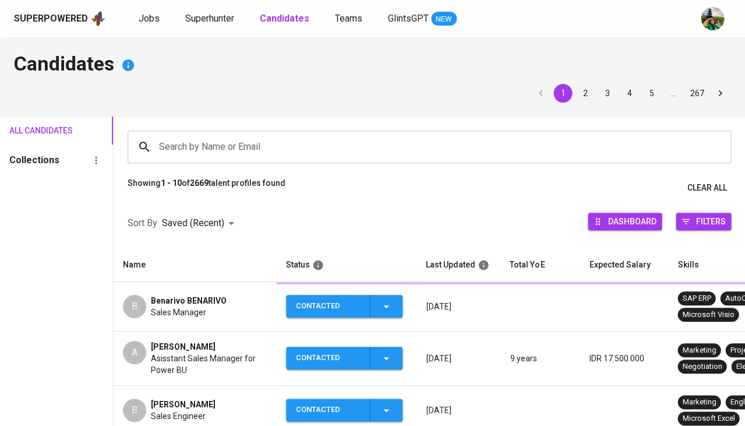
click at [287, 18] on b "Candidates" at bounding box center [285, 18] width 50 height 11
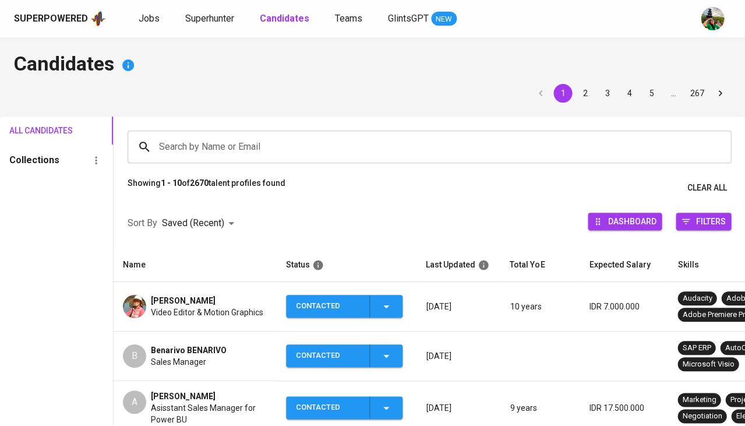
click at [209, 142] on input "Search by Name or Email" at bounding box center [432, 147] width 553 height 22
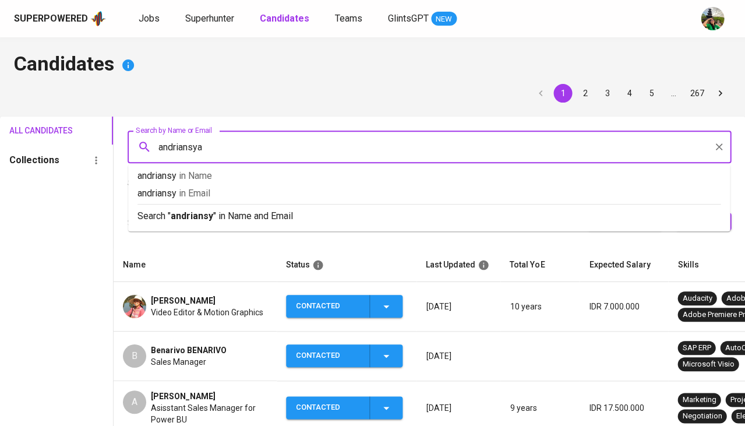
type input "andriansyah"
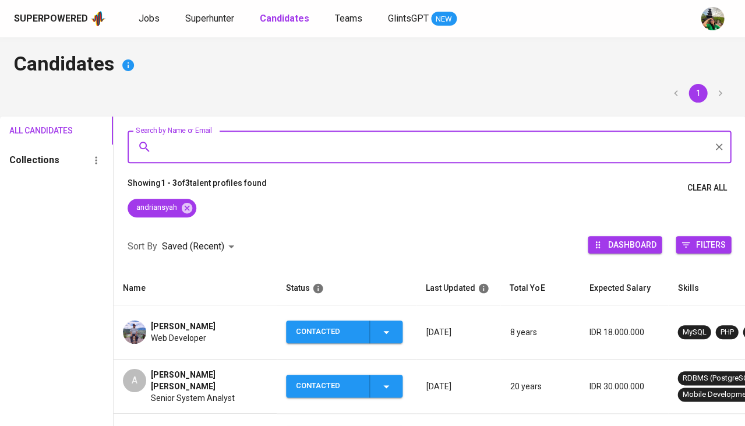
scroll to position [73, 0]
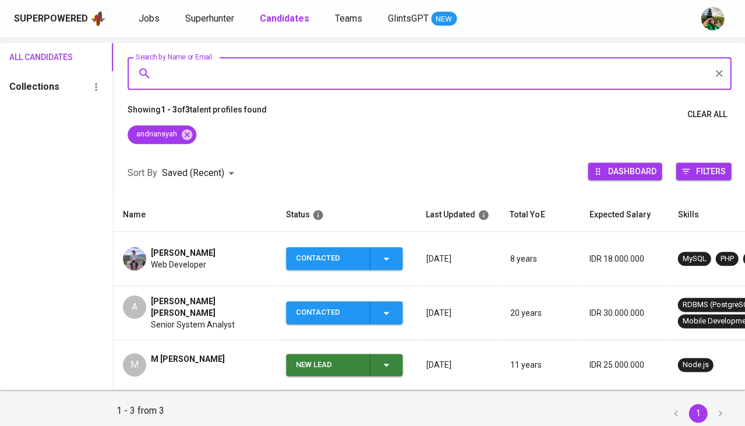
click at [213, 319] on span "Senior System Analyst" at bounding box center [193, 325] width 84 height 12
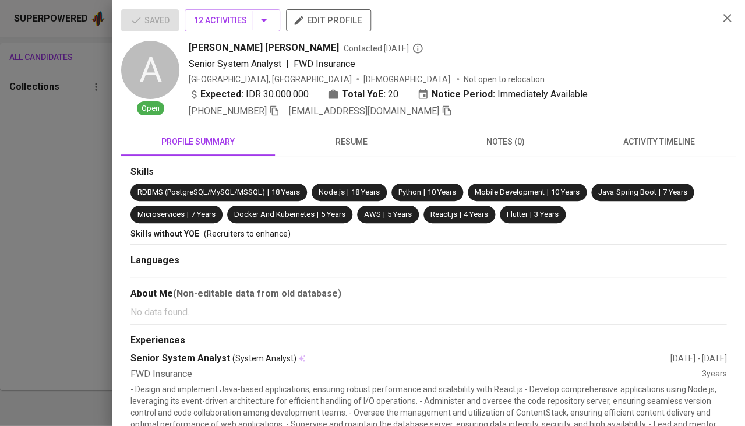
click at [689, 143] on span "activity timeline" at bounding box center [659, 142] width 140 height 15
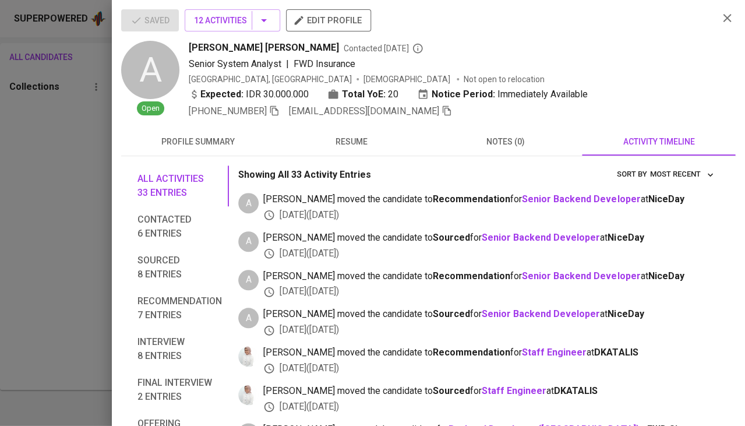
click at [357, 137] on span "resume" at bounding box center [352, 142] width 140 height 15
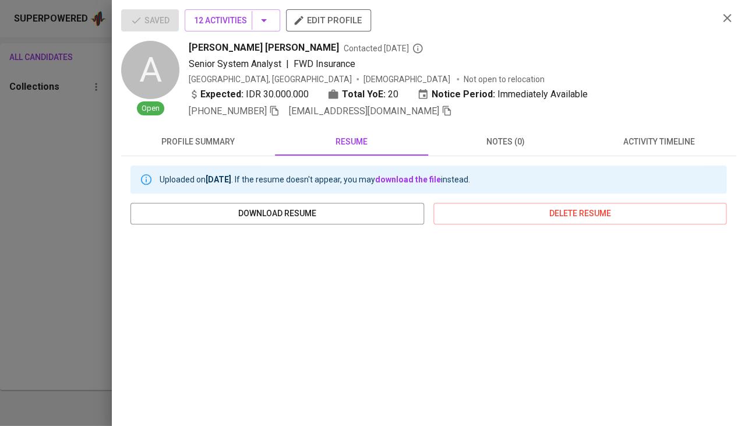
click at [276, 108] on div "+62 897-9183-435 kausa.pratama@gmail.com" at bounding box center [320, 111] width 263 height 14
click at [275, 108] on icon "button" at bounding box center [274, 111] width 8 height 10
click at [442, 111] on icon "button" at bounding box center [447, 110] width 10 height 10
click at [30, 185] on div at bounding box center [372, 213] width 745 height 426
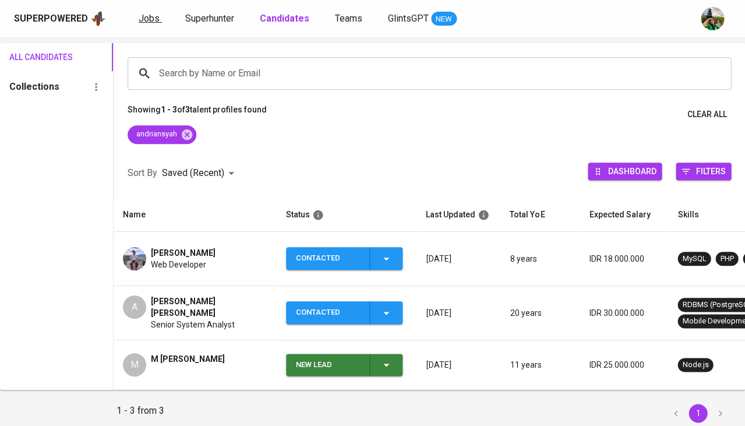
click at [144, 19] on span "Jobs" at bounding box center [149, 18] width 21 height 11
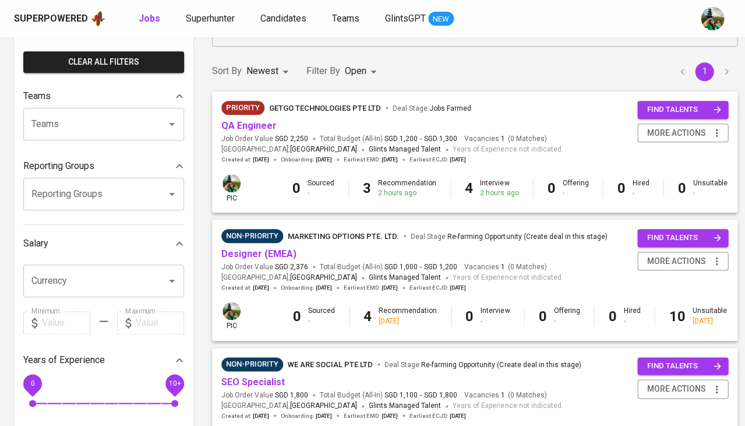
scroll to position [95, 0]
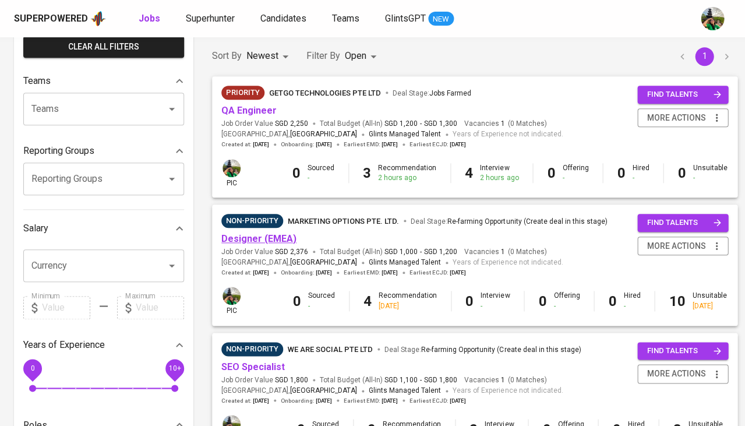
click at [262, 239] on link "Designer (EMEA)" at bounding box center [258, 238] width 75 height 11
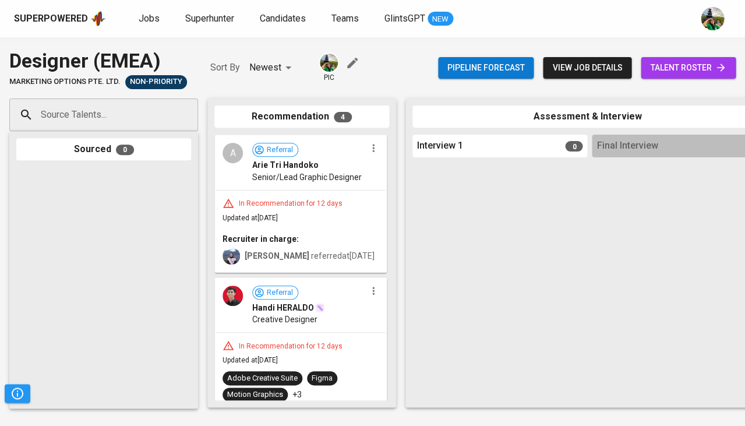
click at [676, 73] on span "talent roster" at bounding box center [688, 68] width 76 height 15
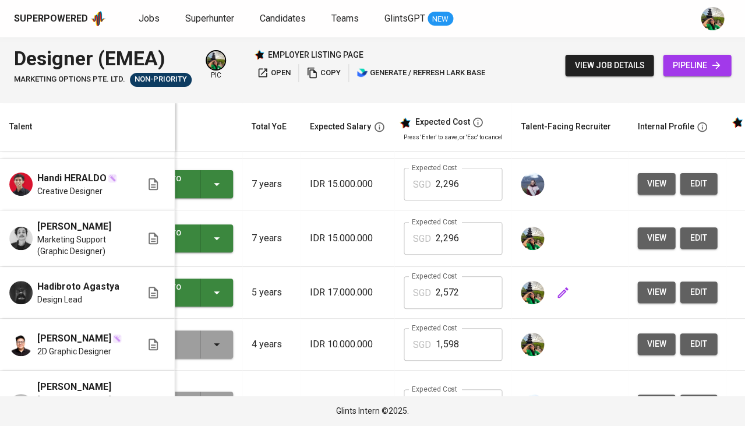
scroll to position [50, 68]
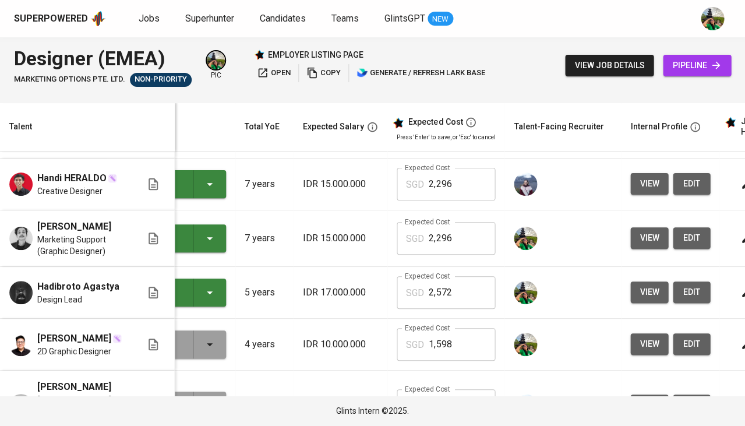
click at [646, 288] on span "view" at bounding box center [649, 292] width 19 height 15
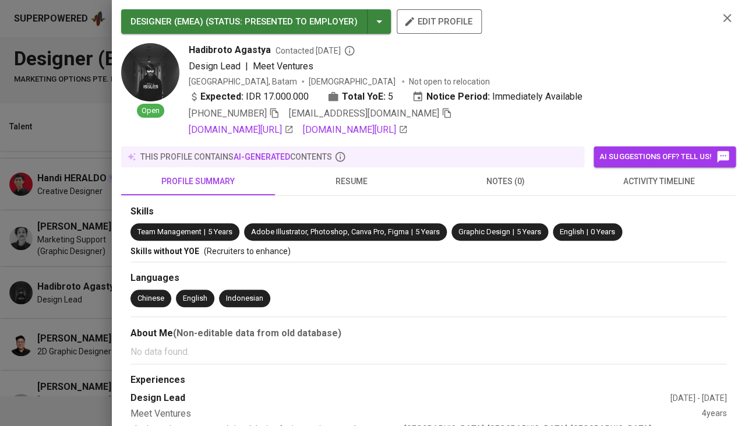
click at [342, 185] on span "resume" at bounding box center [352, 181] width 140 height 15
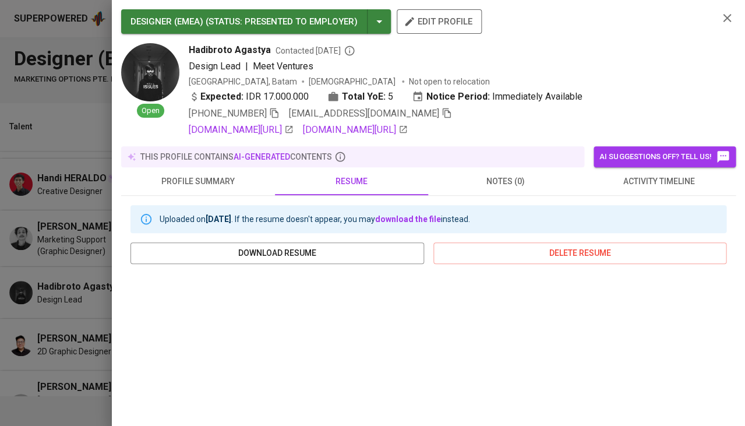
scroll to position [193, 0]
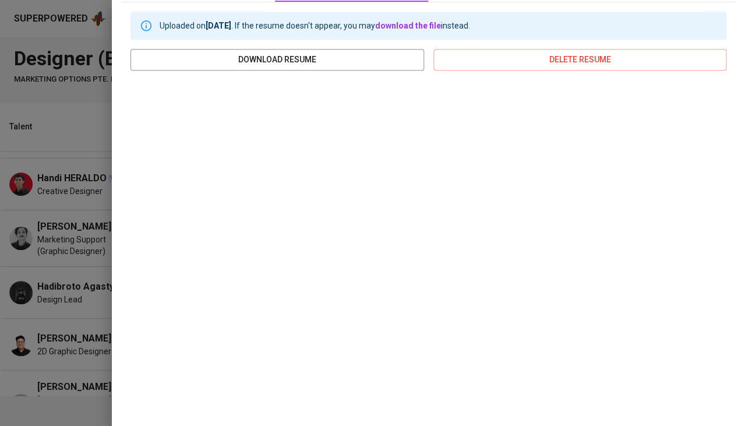
click at [79, 272] on div at bounding box center [372, 213] width 745 height 426
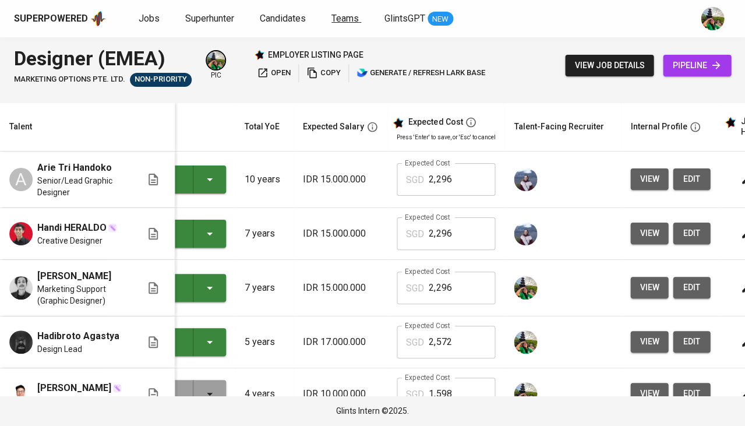
scroll to position [0, 68]
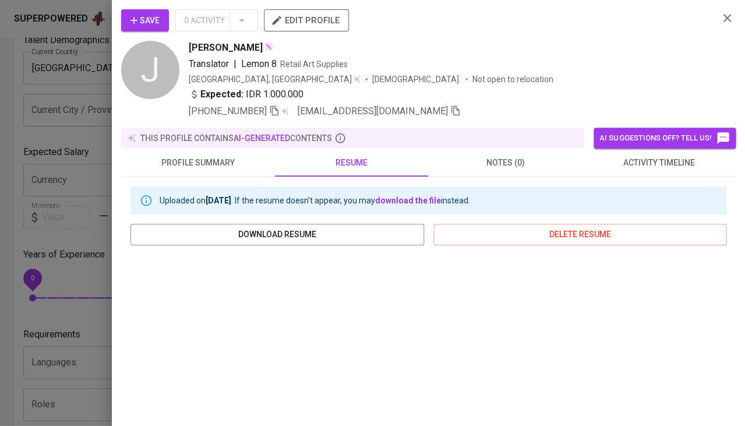
scroll to position [141, 0]
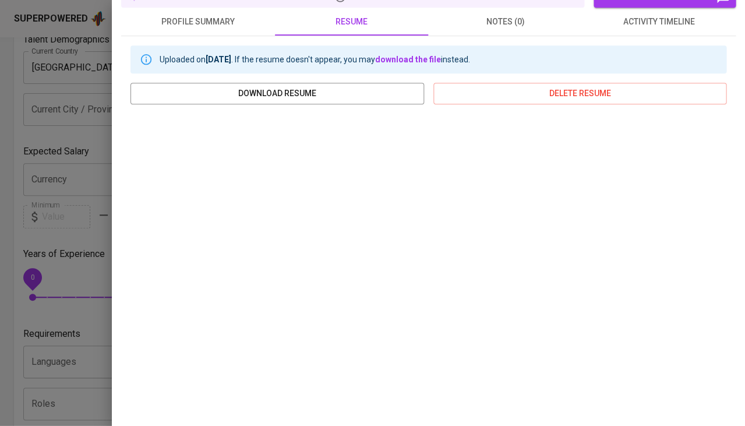
click at [67, 307] on div at bounding box center [372, 213] width 745 height 426
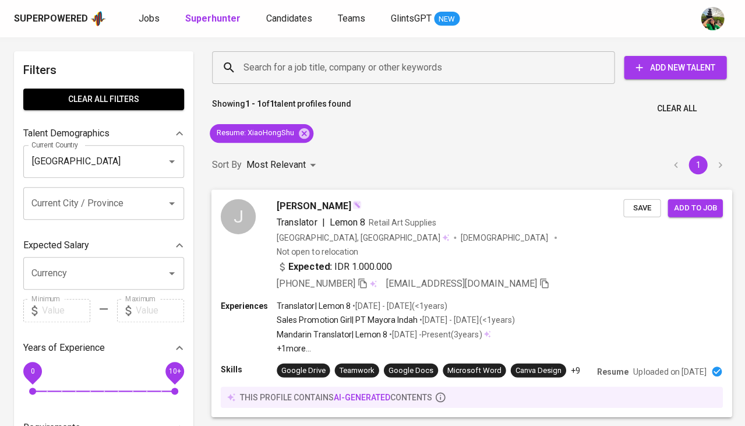
scroll to position [0, 0]
click at [303, 132] on icon at bounding box center [304, 133] width 13 height 13
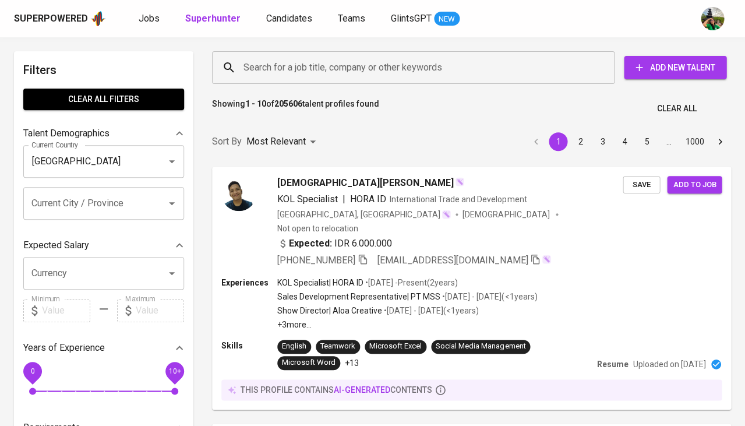
click at [303, 58] on input "Search for a job title, company or other keywords" at bounding box center [416, 68] width 351 height 22
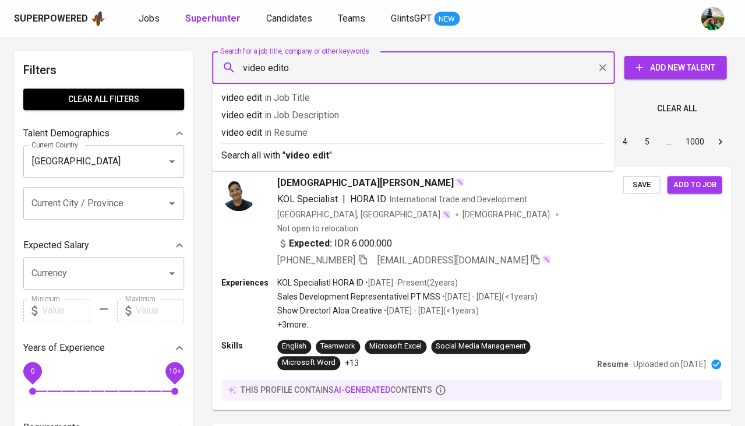
type input "video editor"
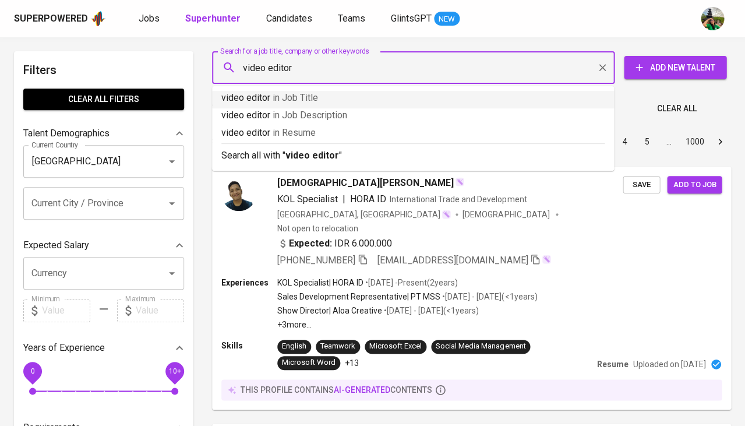
click at [295, 97] on span "in Job Title" at bounding box center [295, 97] width 45 height 11
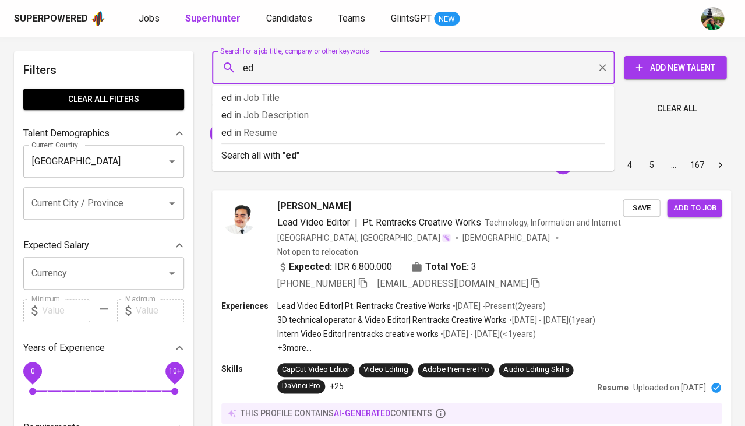
type input "e"
type input "wechat"
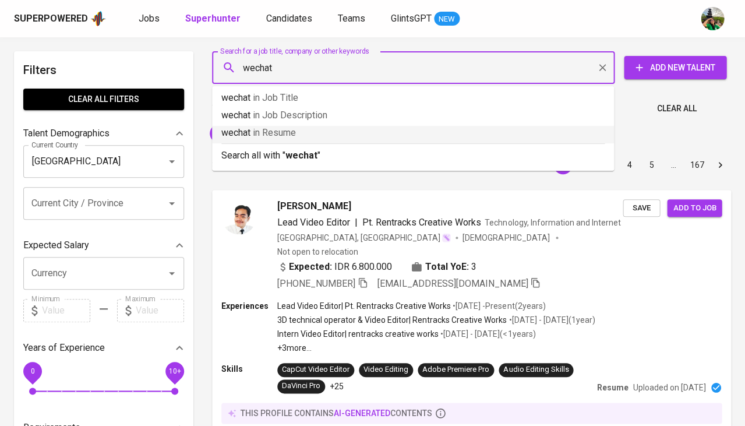
click at [299, 132] on p "wechat in Resume" at bounding box center [412, 133] width 383 height 14
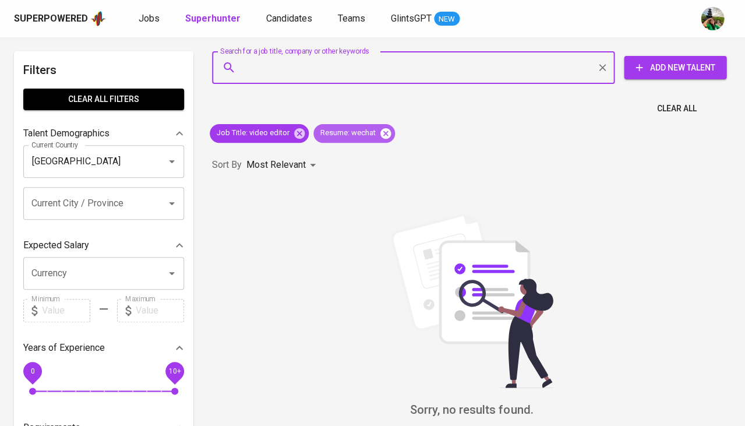
click at [389, 131] on icon at bounding box center [386, 133] width 10 height 10
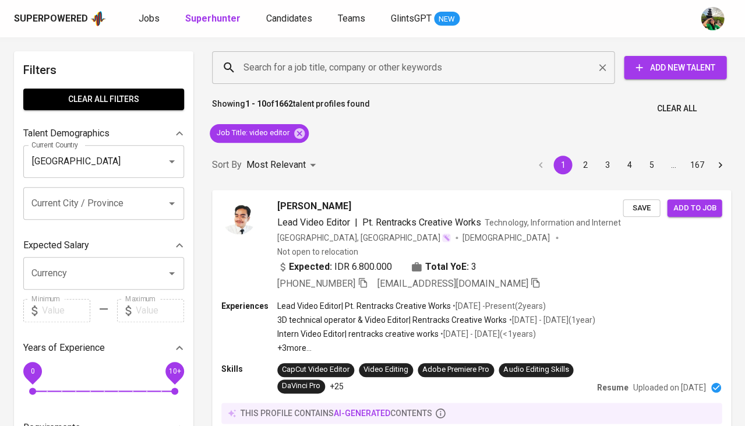
click at [326, 75] on input "Search for a job title, company or other keywords" at bounding box center [416, 68] width 351 height 22
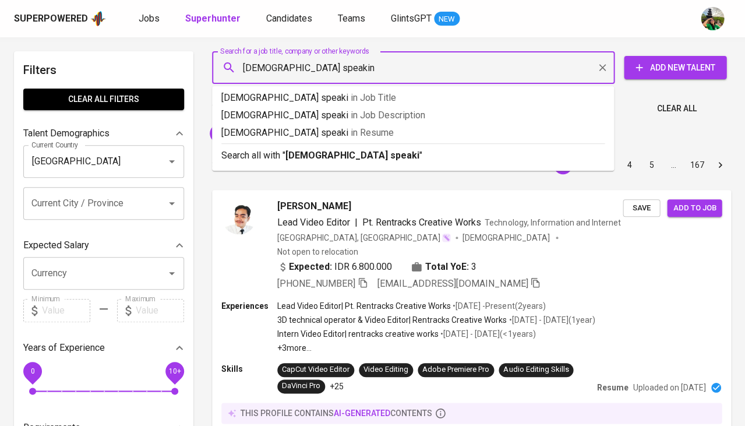
type input "chinese speaking"
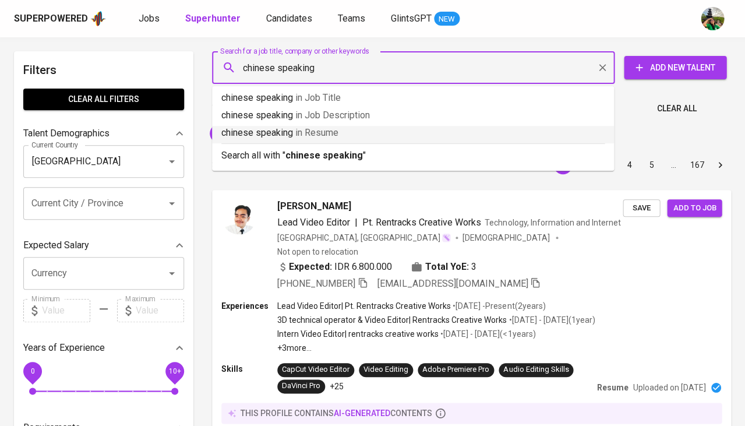
click at [335, 131] on span "in Resume" at bounding box center [316, 132] width 43 height 11
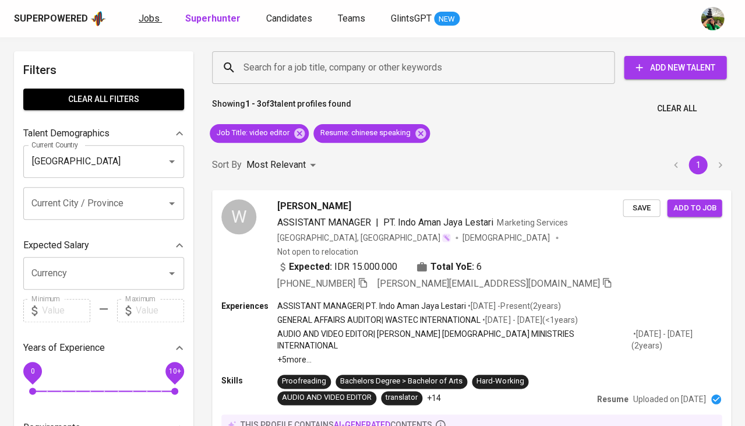
click at [152, 20] on span "Jobs" at bounding box center [149, 18] width 21 height 11
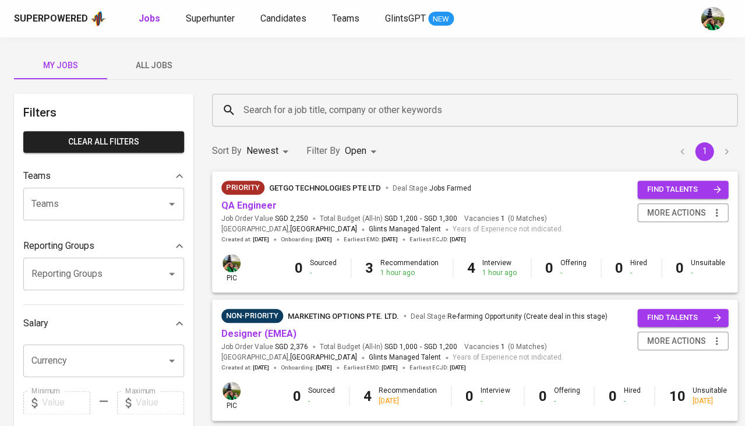
click at [163, 66] on span "All Jobs" at bounding box center [153, 65] width 79 height 15
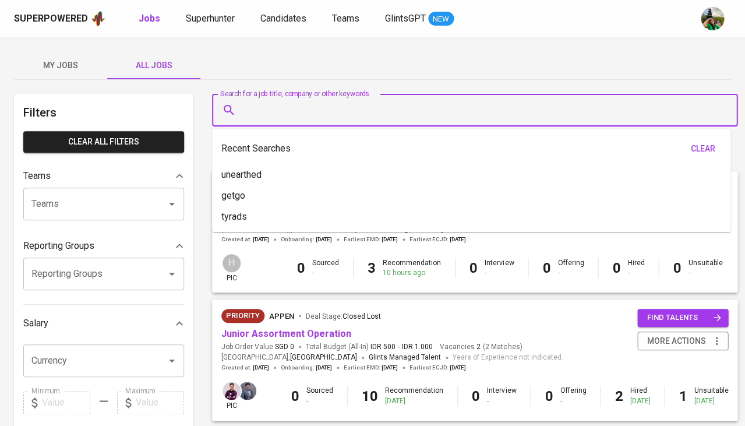
click at [268, 117] on input "Search for a job title, company or other keywords" at bounding box center [478, 110] width 474 height 22
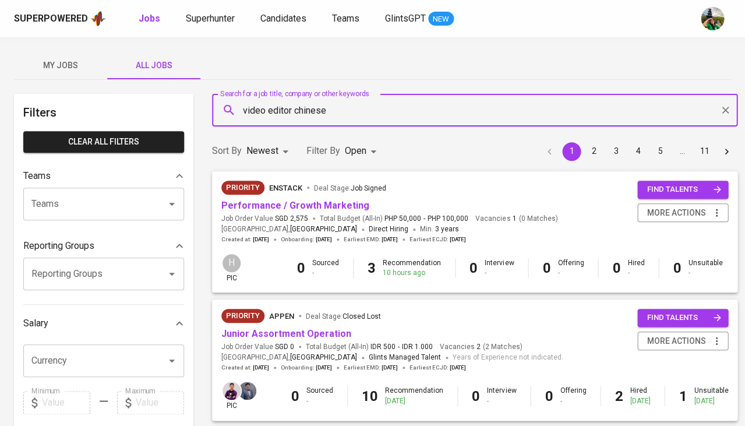
type input "video editor chinese"
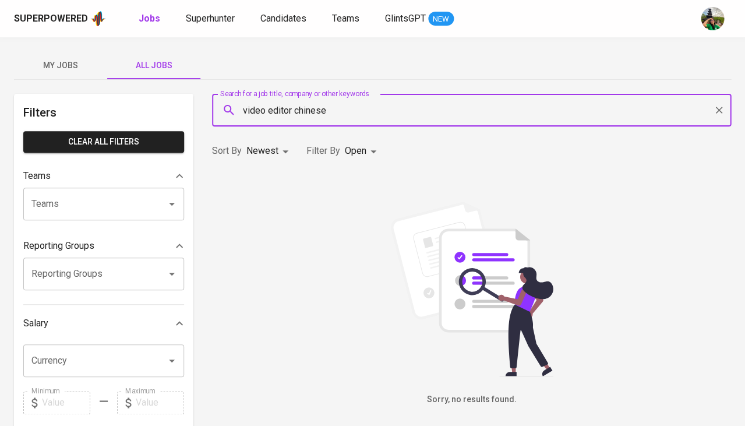
click at [366, 154] on body "Superpowered Jobs Superhunter Candidates Teams GlintsGPT NEW My Jobs All Jobs F…" at bounding box center [372, 398] width 745 height 796
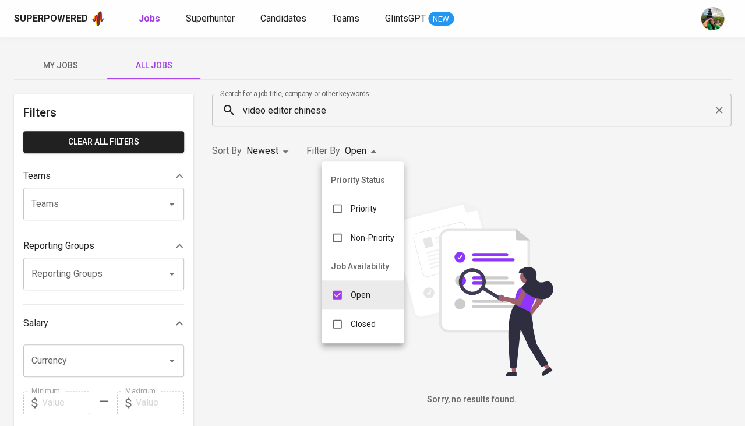
click at [370, 330] on li "Closed" at bounding box center [363, 323] width 82 height 29
type input "OPEN,CLOSE"
checkbox input "true"
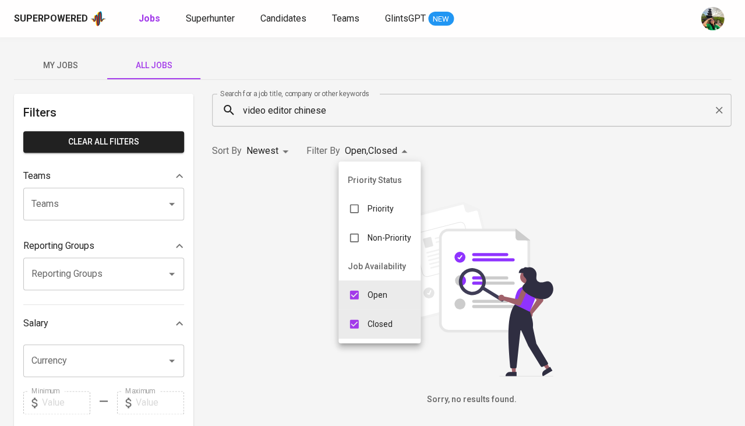
click at [380, 299] on div "Open" at bounding box center [368, 295] width 58 height 22
type input "CLOSE"
checkbox input "false"
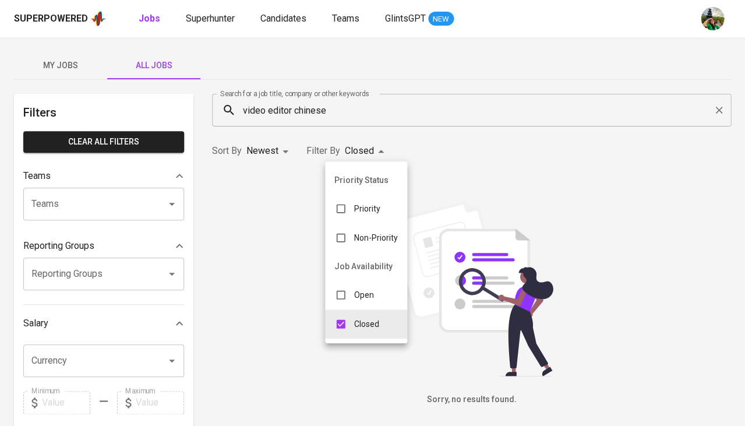
click at [277, 200] on div at bounding box center [372, 213] width 745 height 426
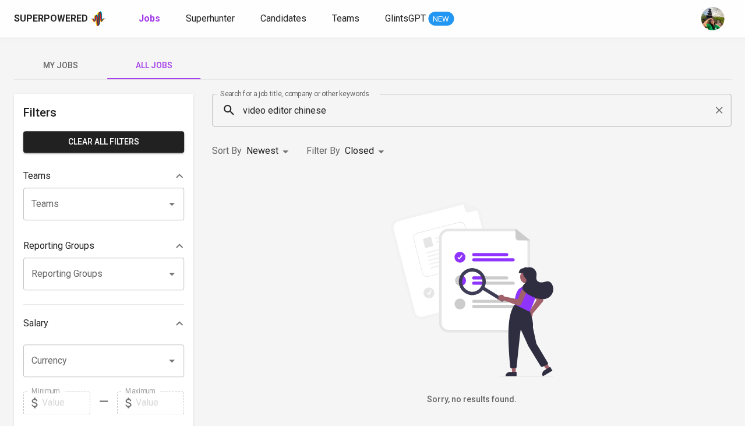
click at [276, 150] on body "Superpowered Jobs Superhunter Candidates Teams GlintsGPT NEW My Jobs All Jobs F…" at bounding box center [372, 398] width 745 height 796
click at [265, 188] on li "Oldest" at bounding box center [269, 197] width 51 height 21
type input "OLDEST"
click at [349, 112] on input "video editor chinese" at bounding box center [475, 110] width 468 height 22
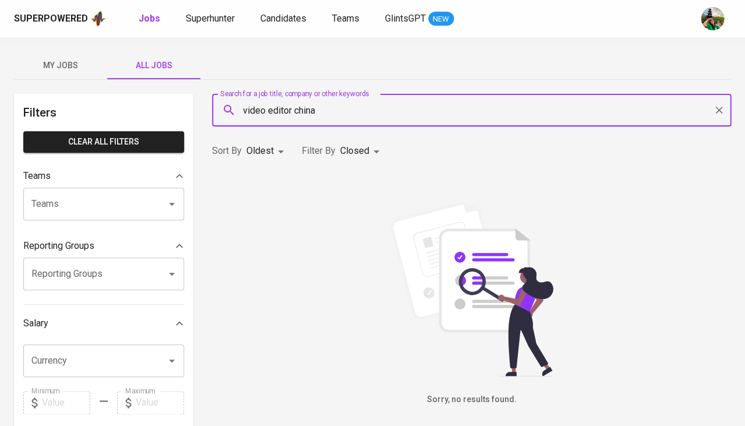
type input "video editor china"
click at [271, 153] on body "Superpowered Jobs Superhunter Candidates Teams GlintsGPT NEW My Jobs All Jobs F…" at bounding box center [372, 398] width 745 height 796
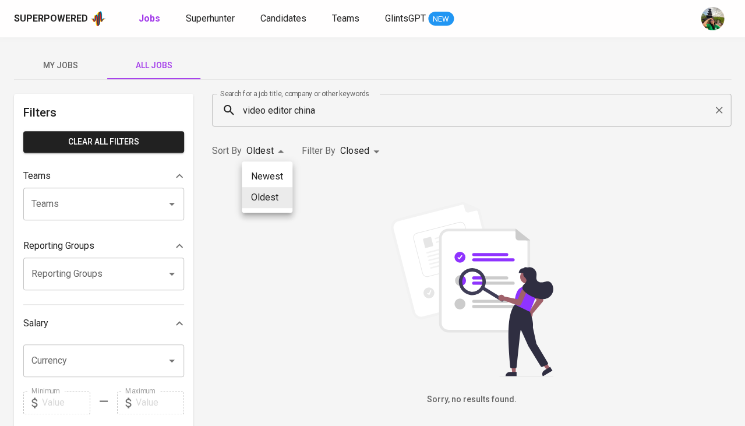
click at [264, 182] on li "Newest" at bounding box center [267, 176] width 51 height 21
type input "NEWEST"
click at [307, 108] on input "video editor china" at bounding box center [475, 110] width 468 height 22
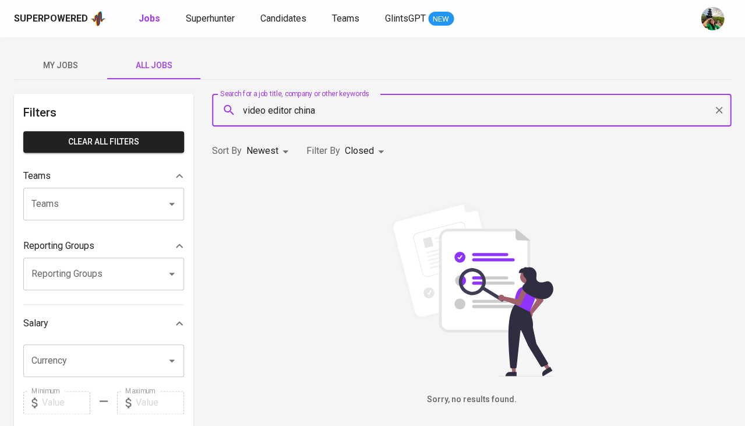
click at [307, 108] on input "video editor china" at bounding box center [475, 110] width 468 height 22
type input "video editor"
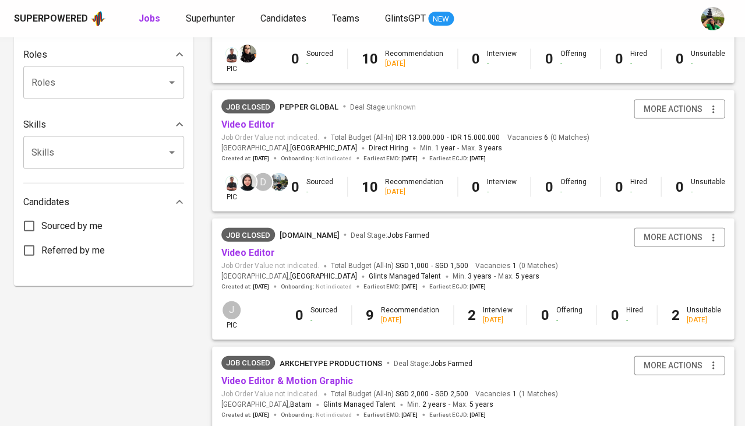
scroll to position [486, 0]
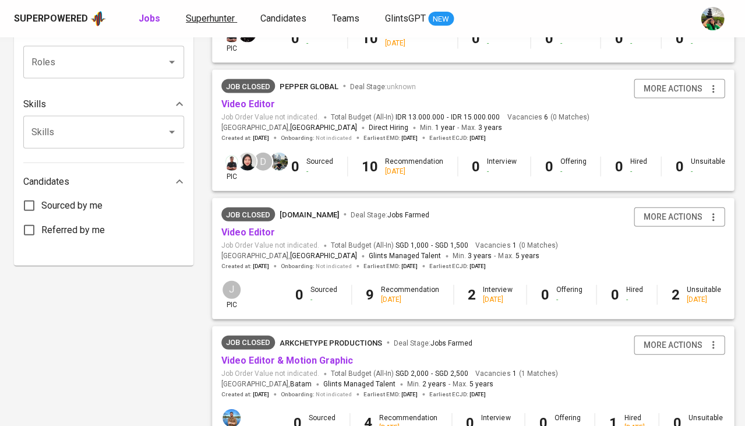
click at [214, 19] on span "Superhunter" at bounding box center [210, 18] width 49 height 11
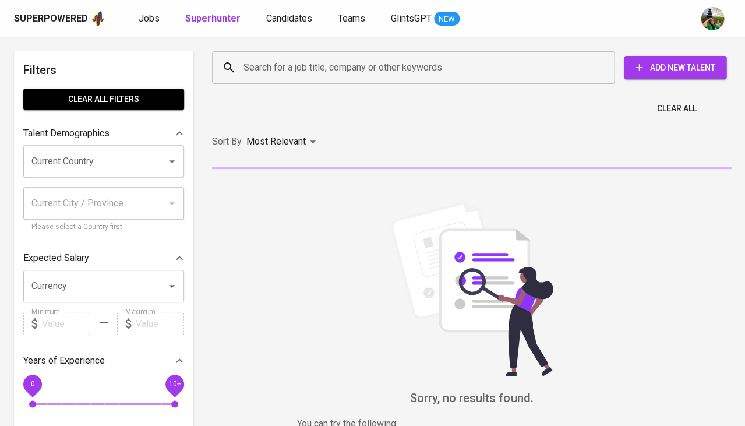
click at [281, 58] on input "Search for a job title, company or other keywords" at bounding box center [416, 68] width 351 height 22
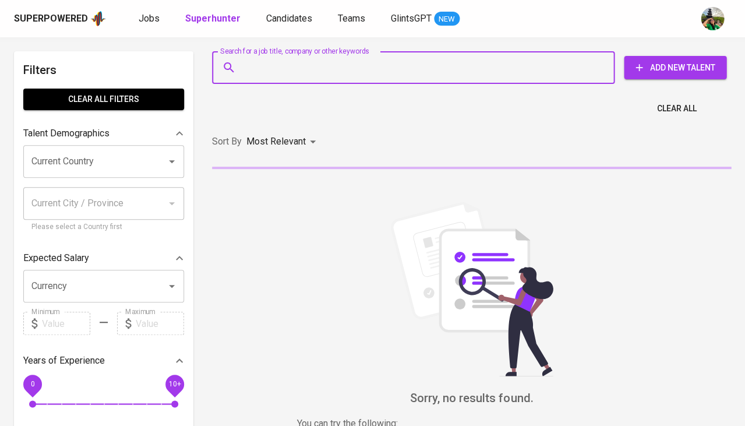
paste input "[EMAIL_ADDRESS][DOMAIN_NAME]"
type input "[EMAIL_ADDRESS][DOMAIN_NAME]"
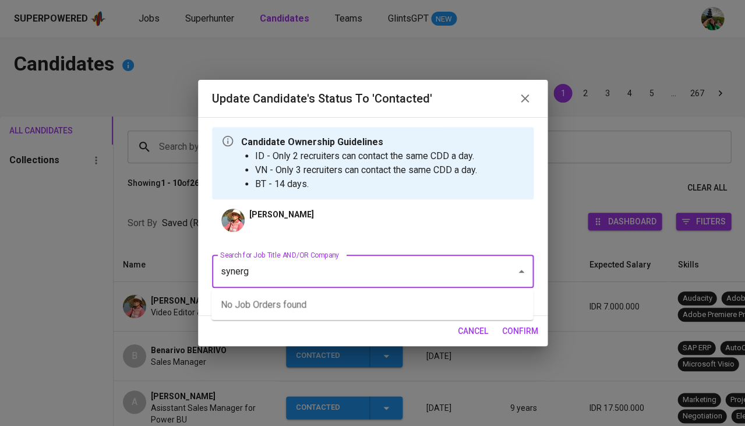
type input "synergy"
type input "impetus"
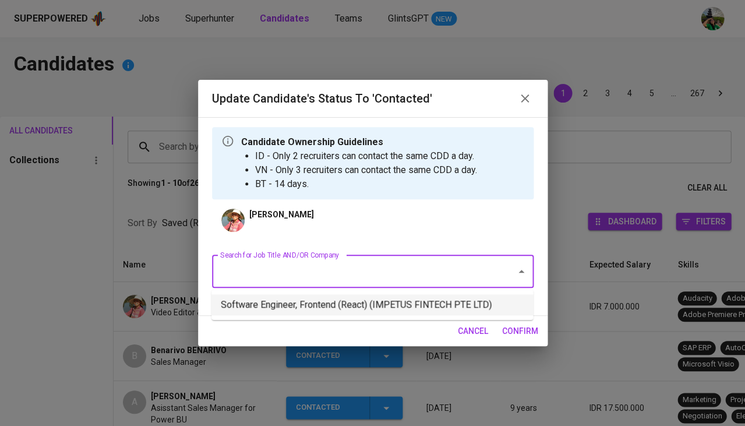
click at [301, 301] on li "Software Engineer, Frontend (React) (IMPETUS FINTECH PTE LTD)" at bounding box center [373, 304] width 322 height 21
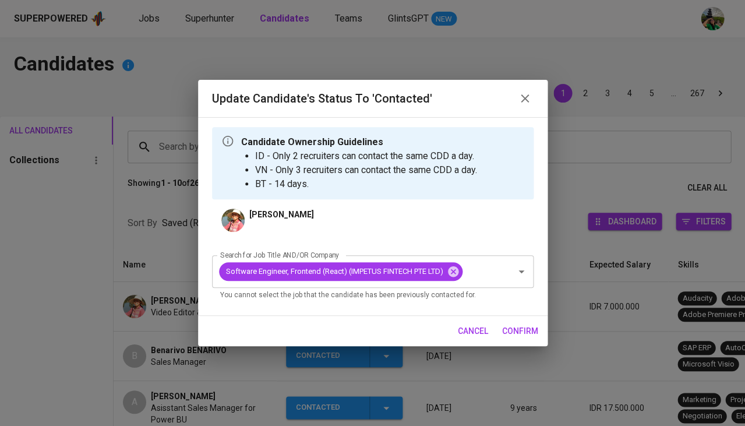
click at [519, 329] on span "confirm" at bounding box center [520, 331] width 36 height 15
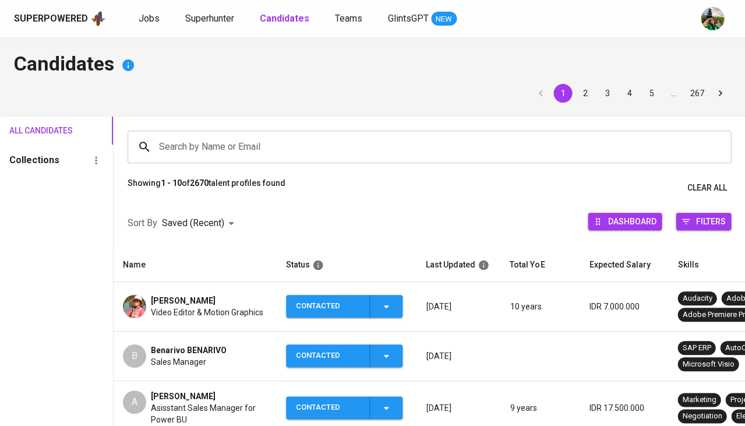
click at [173, 295] on span "[PERSON_NAME]" at bounding box center [183, 301] width 65 height 12
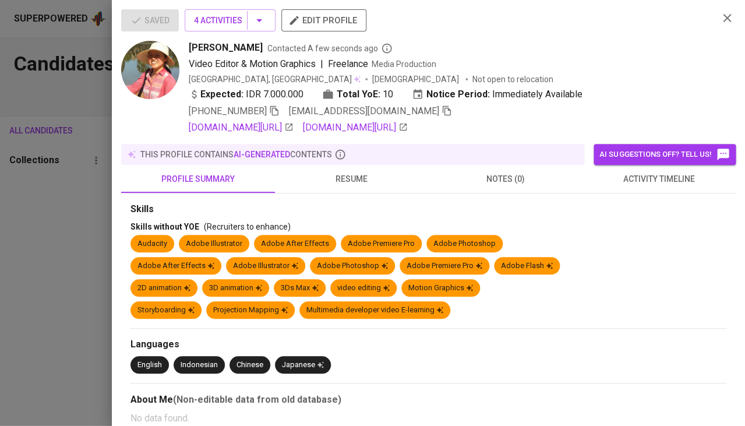
click at [272, 108] on icon "button" at bounding box center [274, 111] width 8 height 10
click at [68, 256] on div at bounding box center [372, 213] width 745 height 426
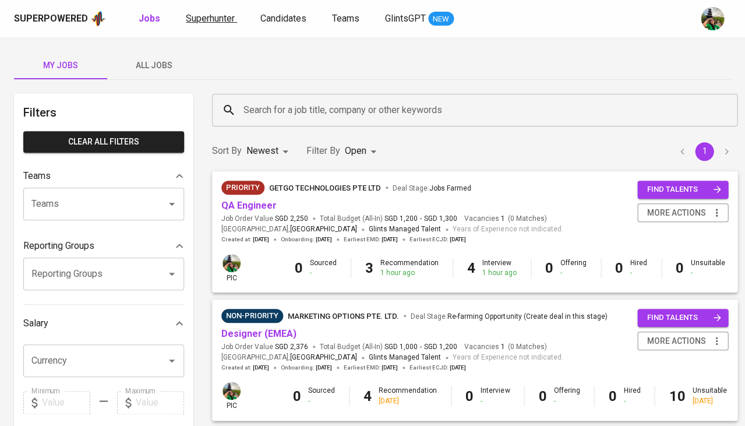
click at [213, 16] on span "Superhunter" at bounding box center [210, 18] width 49 height 11
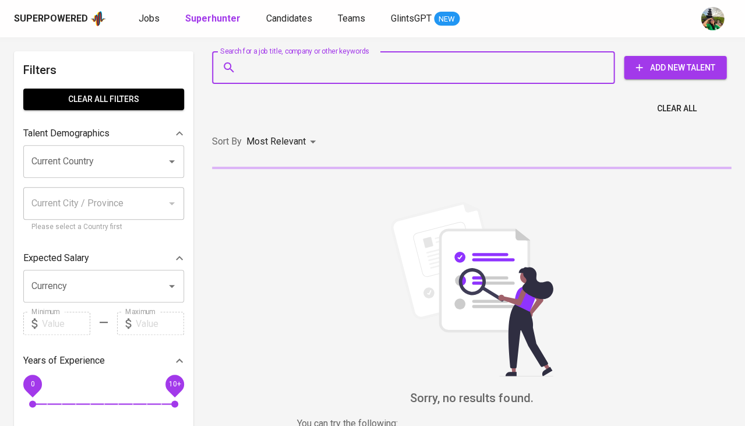
click at [298, 67] on input "Search for a job title, company or other keywords" at bounding box center [416, 68] width 351 height 22
paste input "[EMAIL_ADDRESS][DOMAIN_NAME]"
type input "[EMAIL_ADDRESS][DOMAIN_NAME]"
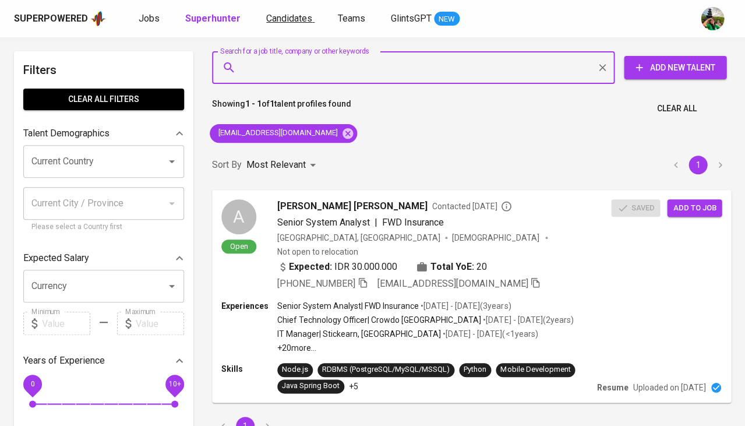
click at [284, 17] on span "Candidates" at bounding box center [289, 18] width 46 height 11
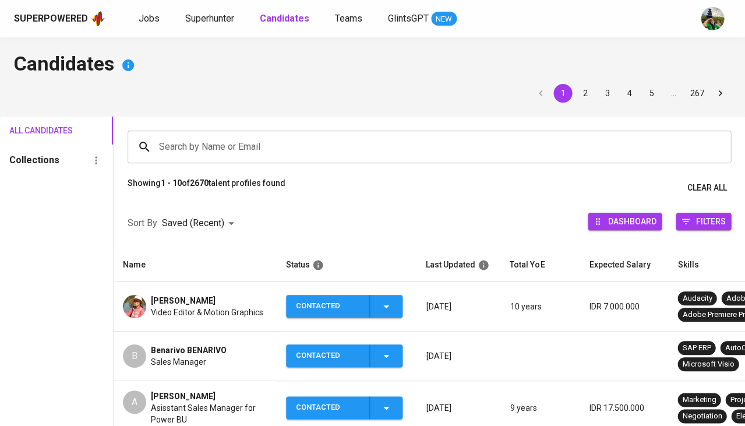
click at [245, 140] on input "Search by Name or Email" at bounding box center [432, 147] width 553 height 22
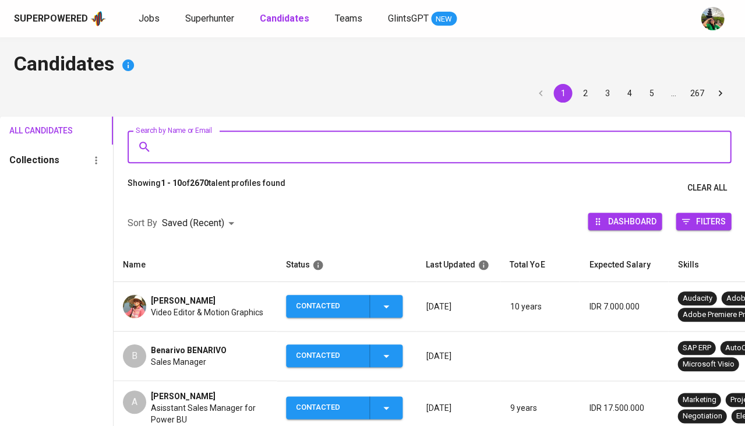
paste input "[EMAIL_ADDRESS][DOMAIN_NAME]"
type input "[EMAIL_ADDRESS][DOMAIN_NAME]"
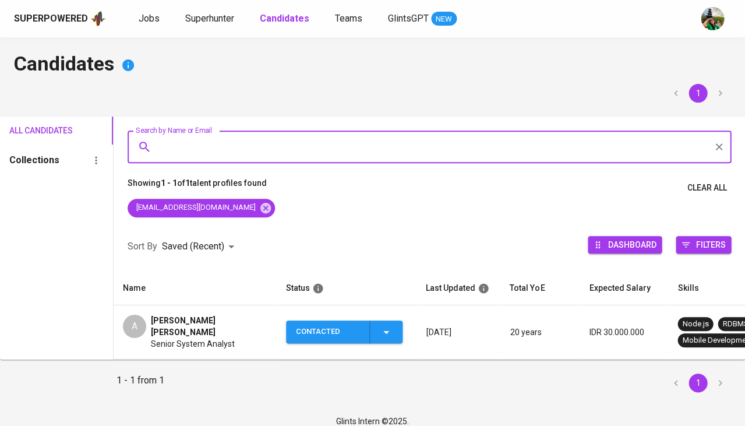
click at [388, 332] on icon "button" at bounding box center [386, 332] width 14 height 14
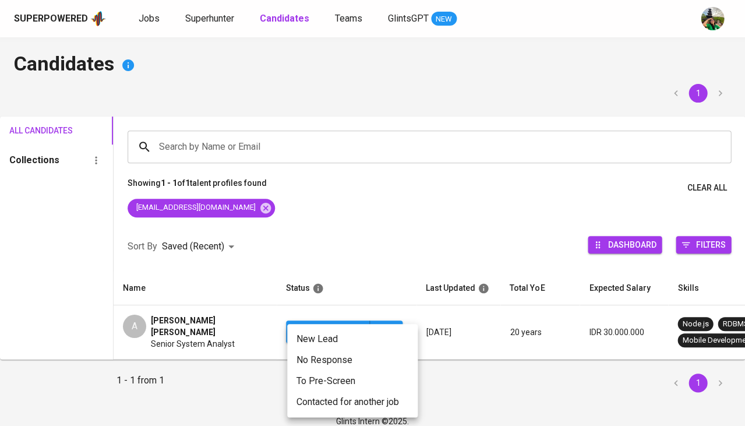
click at [325, 397] on li "Contacted for another job" at bounding box center [352, 402] width 131 height 21
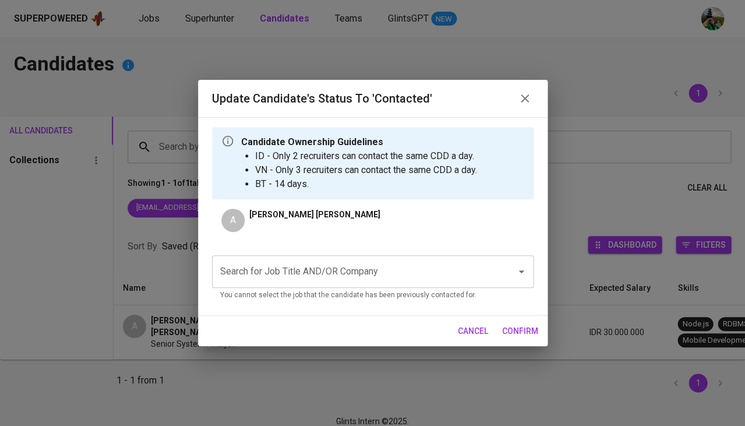
click at [318, 272] on input "Search for Job Title AND/OR Company" at bounding box center [356, 272] width 279 height 22
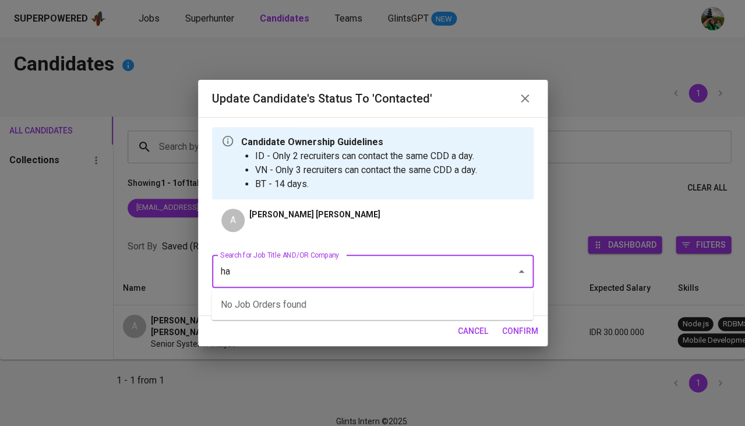
type input "h"
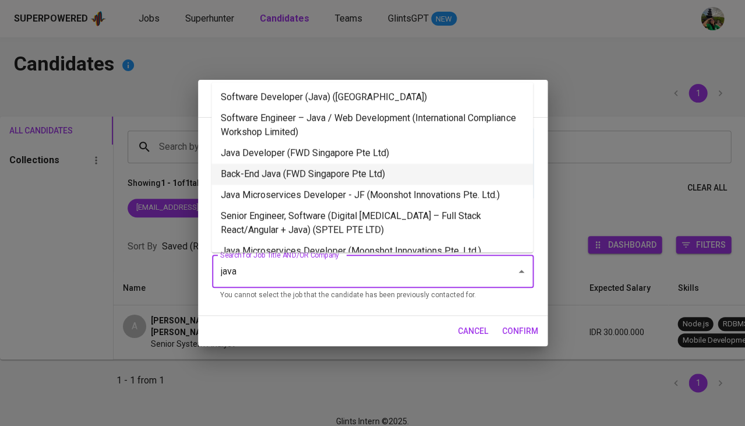
click at [294, 171] on li "Back-End Java (FWD Singapore Pte Ltd)" at bounding box center [373, 174] width 322 height 21
type input "java"
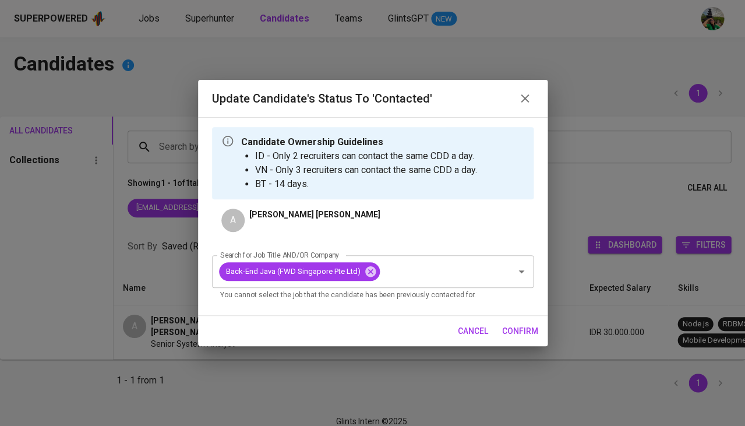
click at [537, 332] on span "confirm" at bounding box center [520, 331] width 36 height 15
